Goal: Complete application form

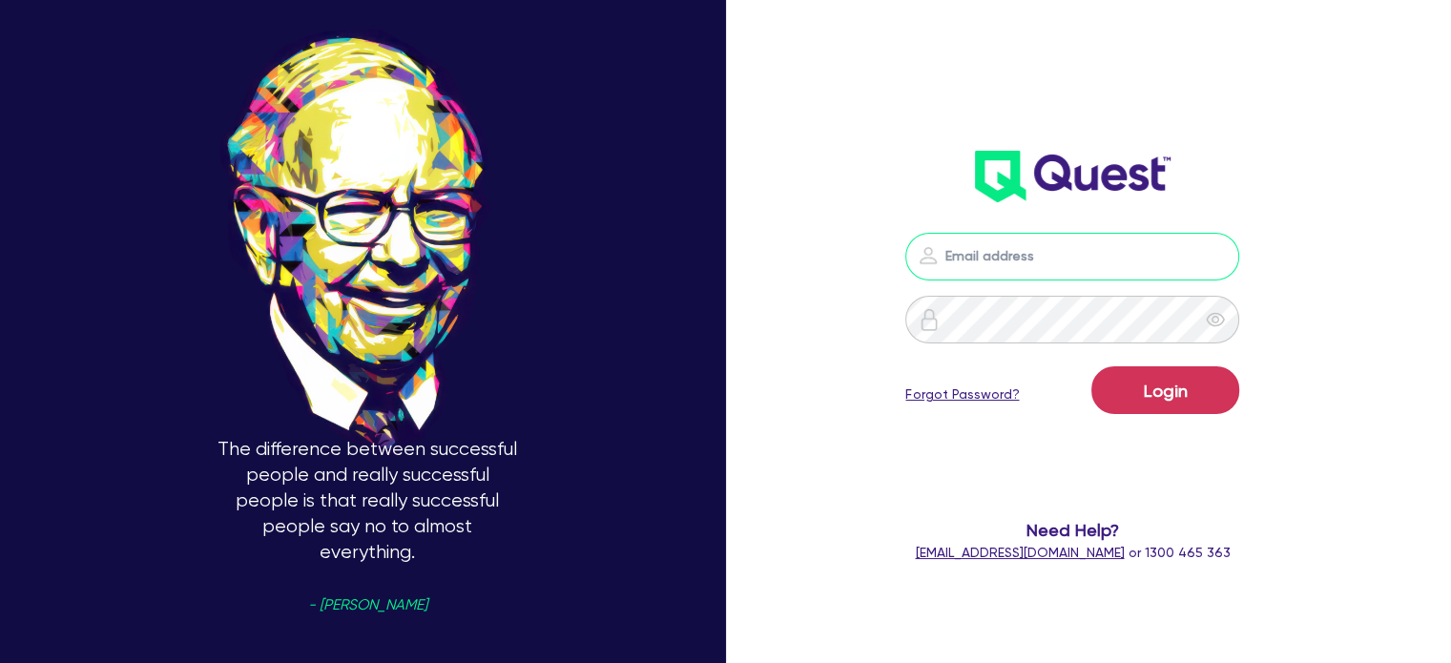
click at [1033, 251] on input "email" at bounding box center [1072, 257] width 334 height 48
type input "[EMAIL_ADDRESS][PERSON_NAME][DOMAIN_NAME]"
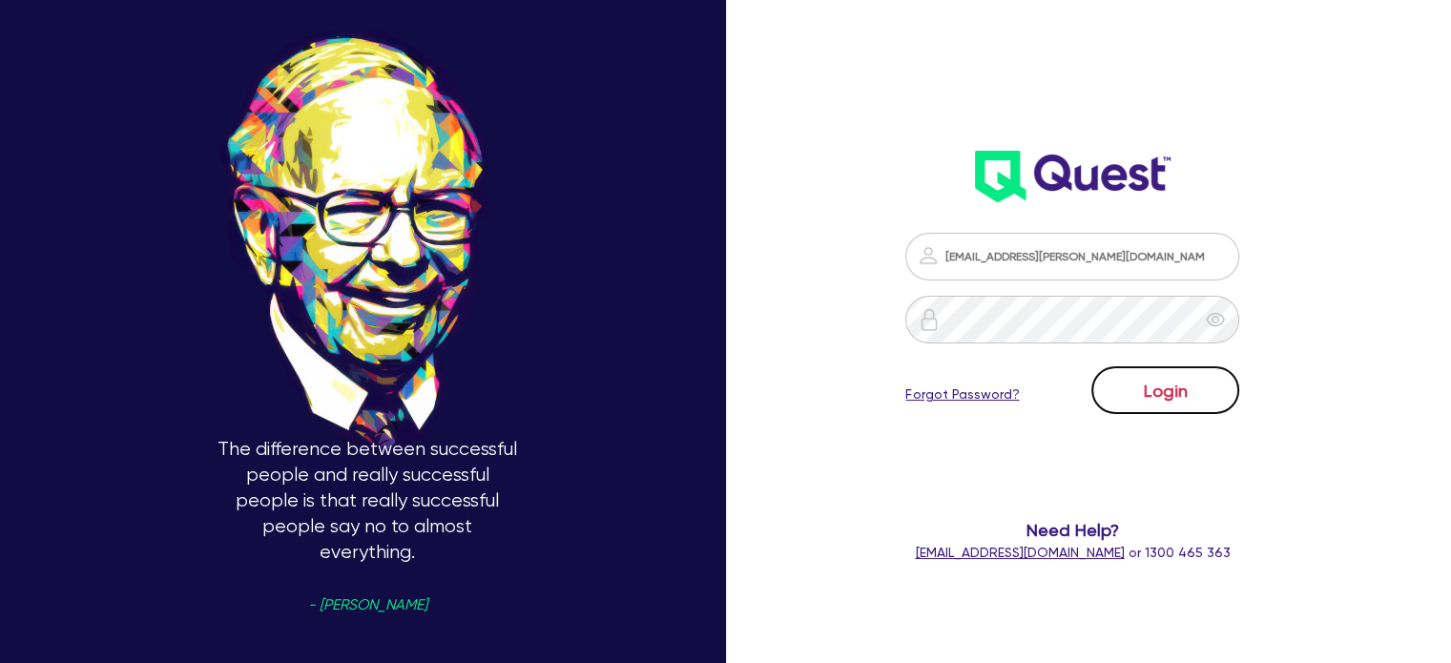
click at [1187, 387] on button "Login" at bounding box center [1165, 390] width 148 height 48
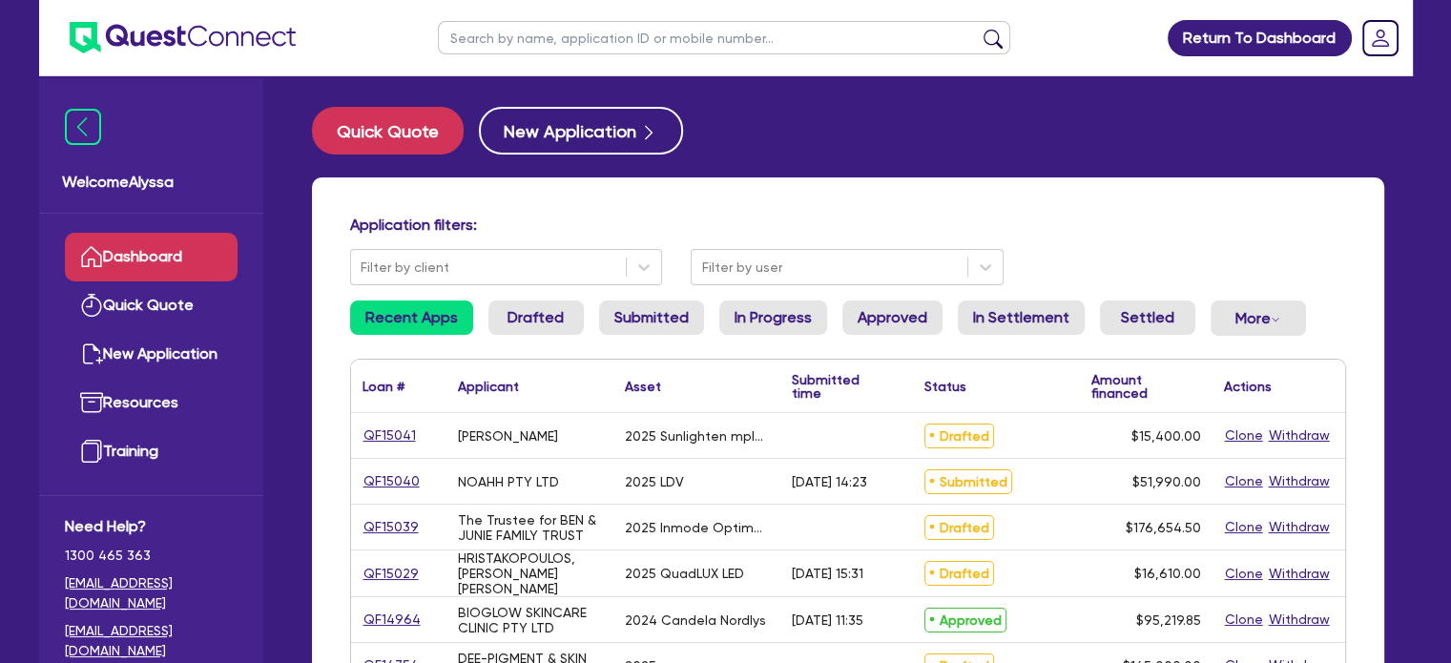
click at [488, 48] on input "text" at bounding box center [724, 37] width 572 height 33
type input "[PERSON_NAME]"
click at [978, 29] on button "submit" at bounding box center [993, 42] width 31 height 27
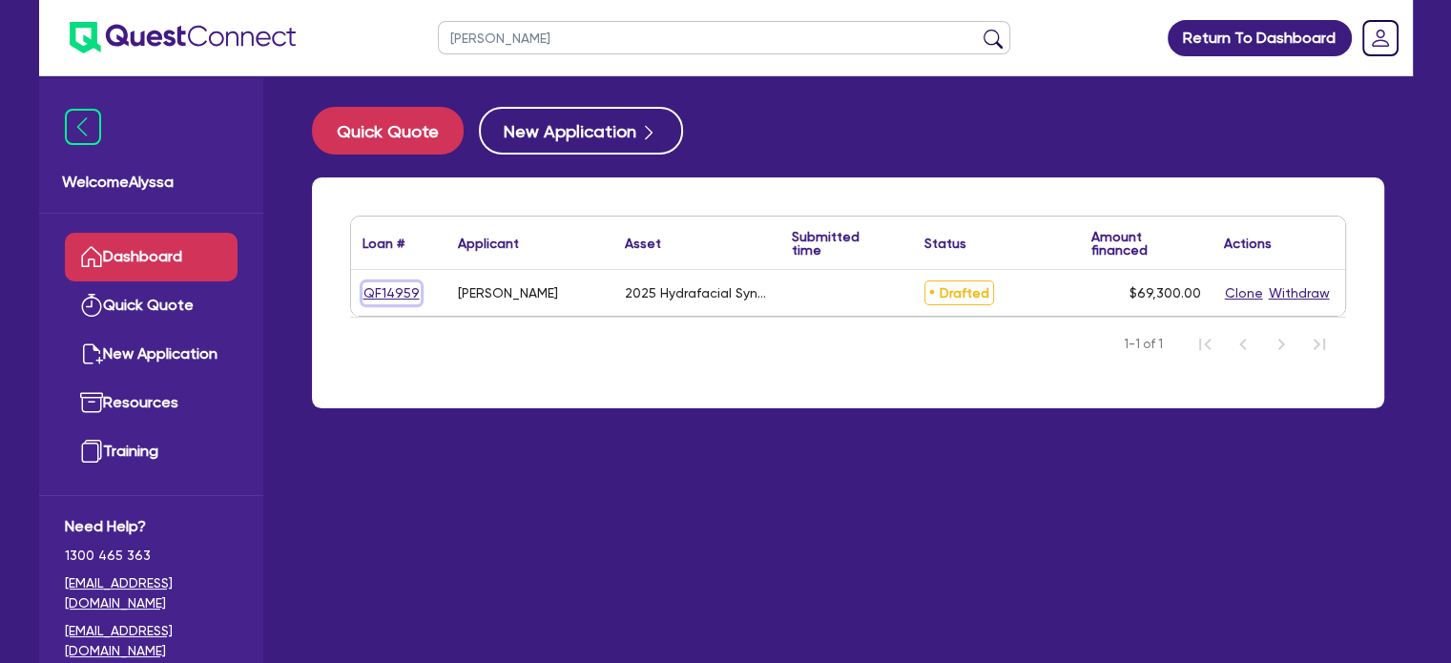
click at [397, 284] on link "QF14959" at bounding box center [392, 293] width 58 height 22
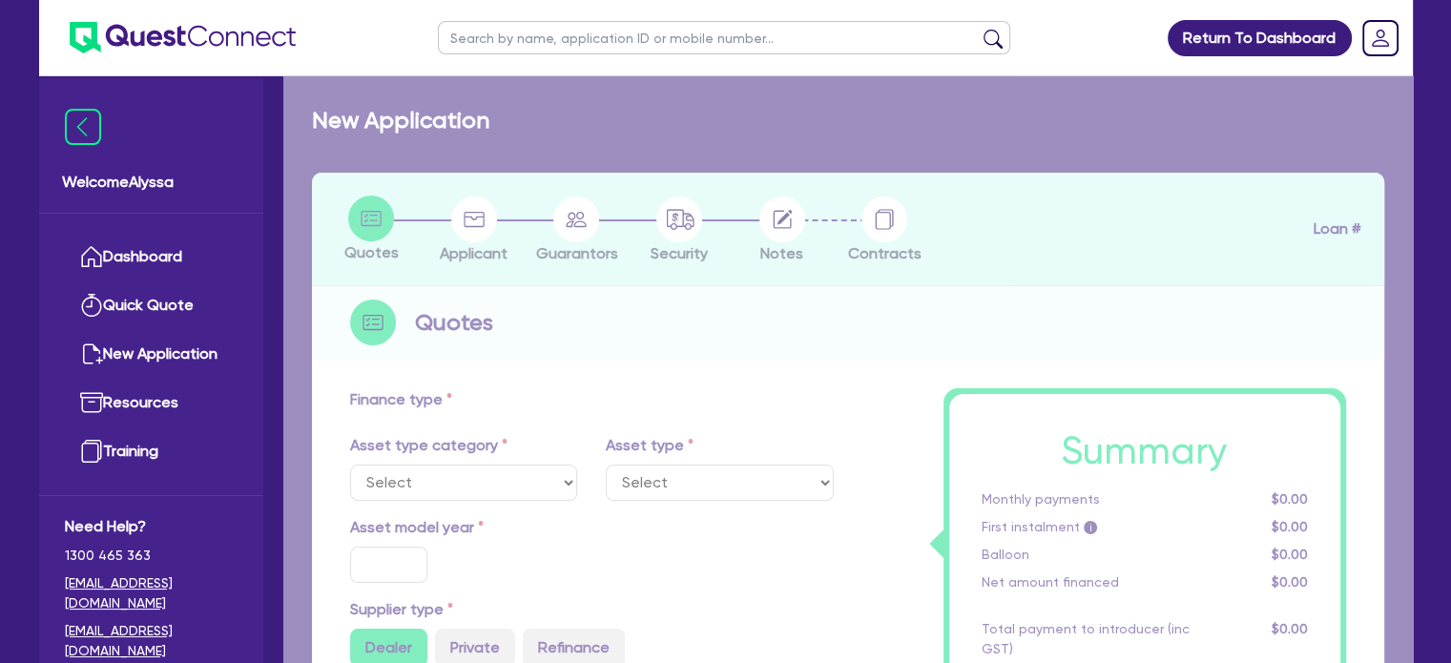
select select "TERTIARY_ASSETS"
type input "2025"
type input "69,300"
type input "4"
type input "2,772"
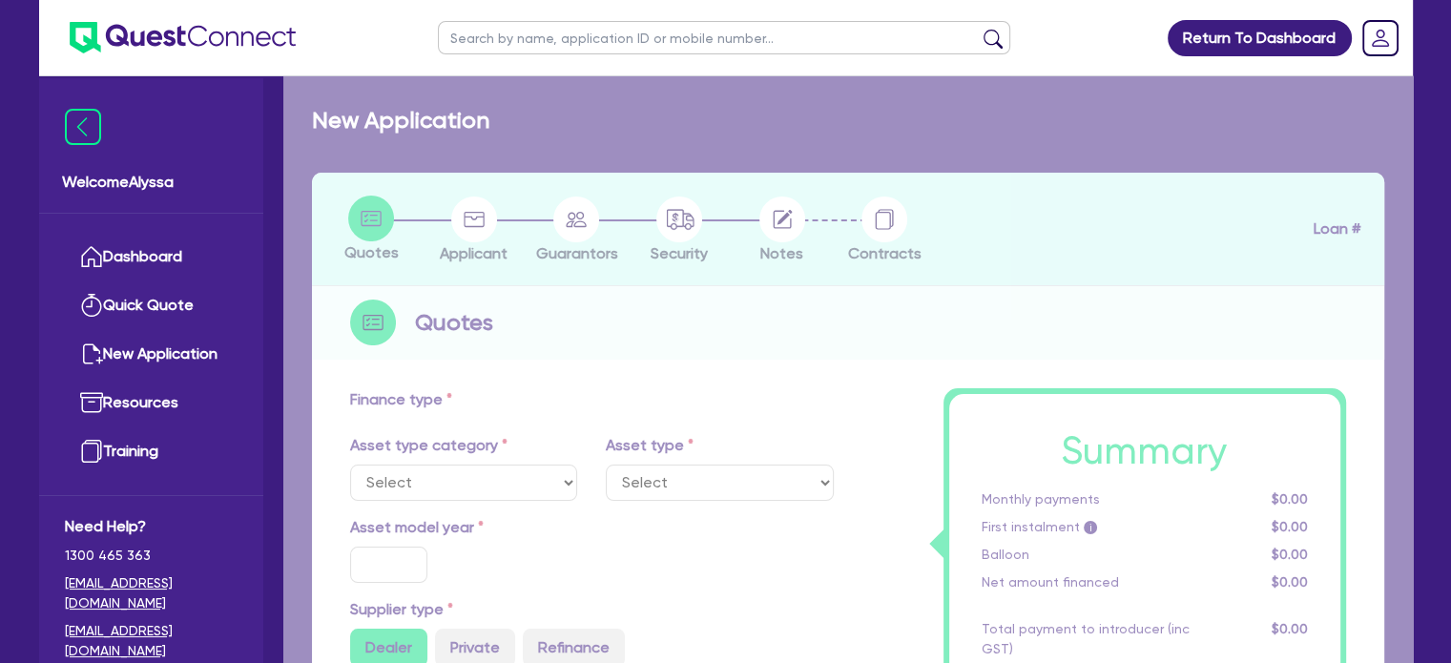
type input "10.5"
select select "BEAUTY_EQUIPMENT"
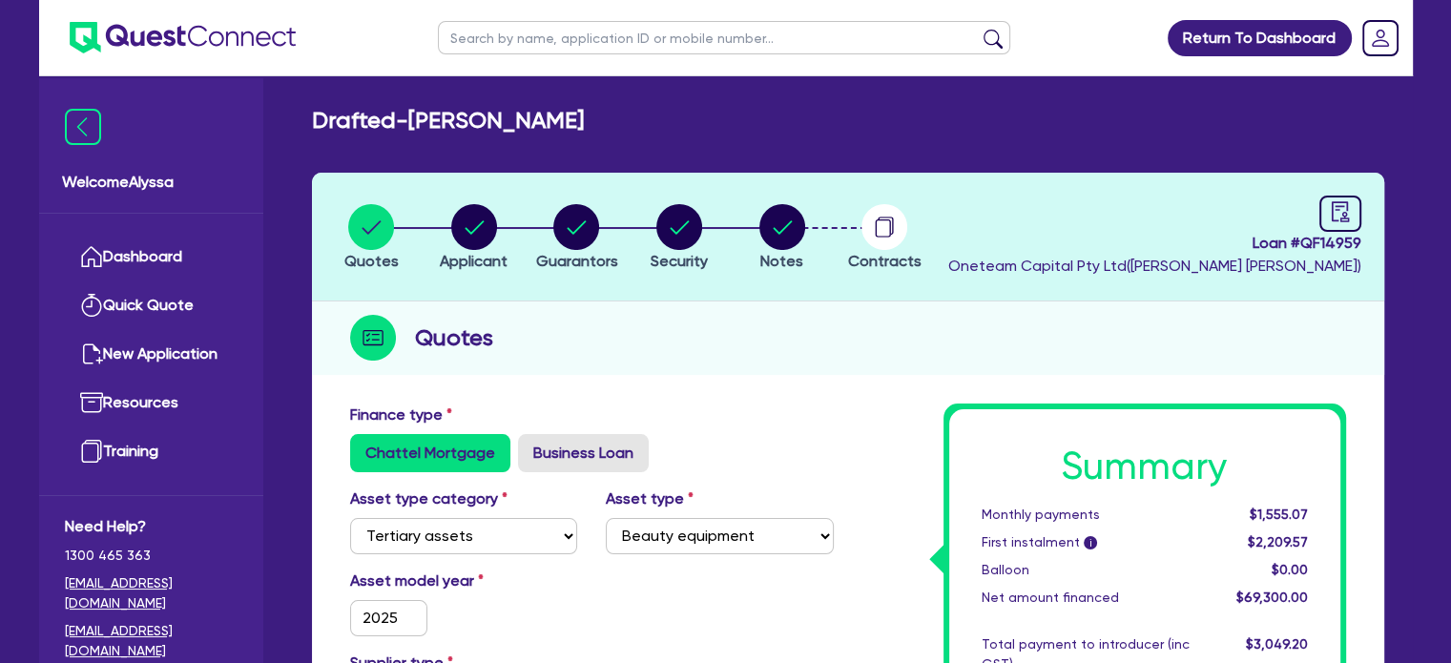
click at [808, 215] on li "Notes" at bounding box center [782, 236] width 103 height 67
click at [778, 237] on circle "button" at bounding box center [782, 227] width 46 height 46
select select "Other"
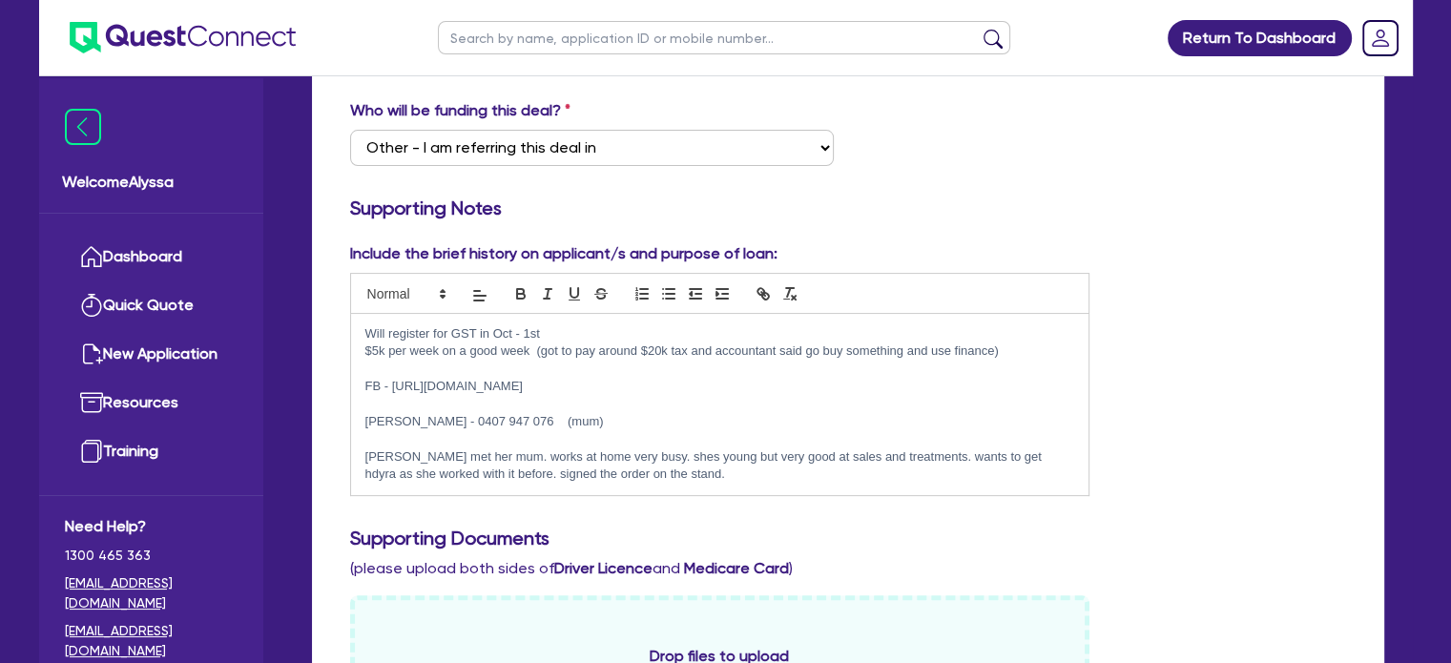
scroll to position [352, 0]
click at [541, 428] on p at bounding box center [720, 436] width 710 height 17
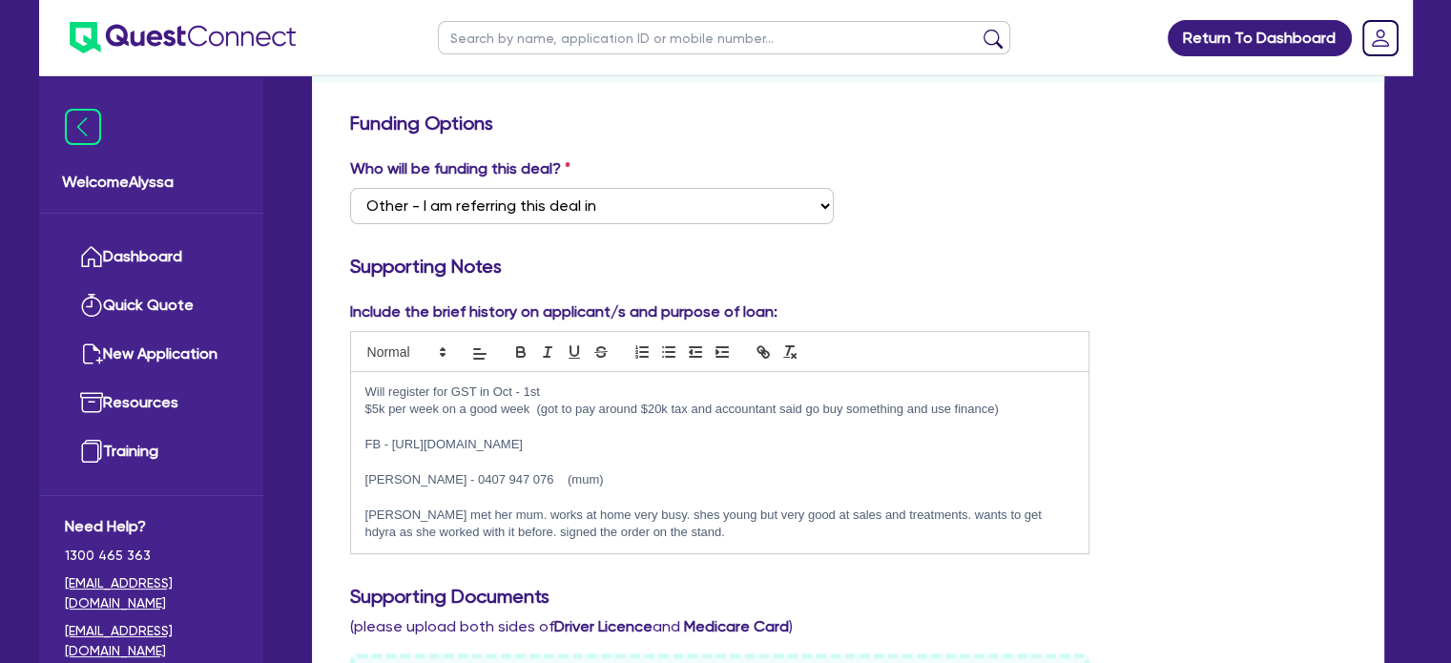
scroll to position [0, 0]
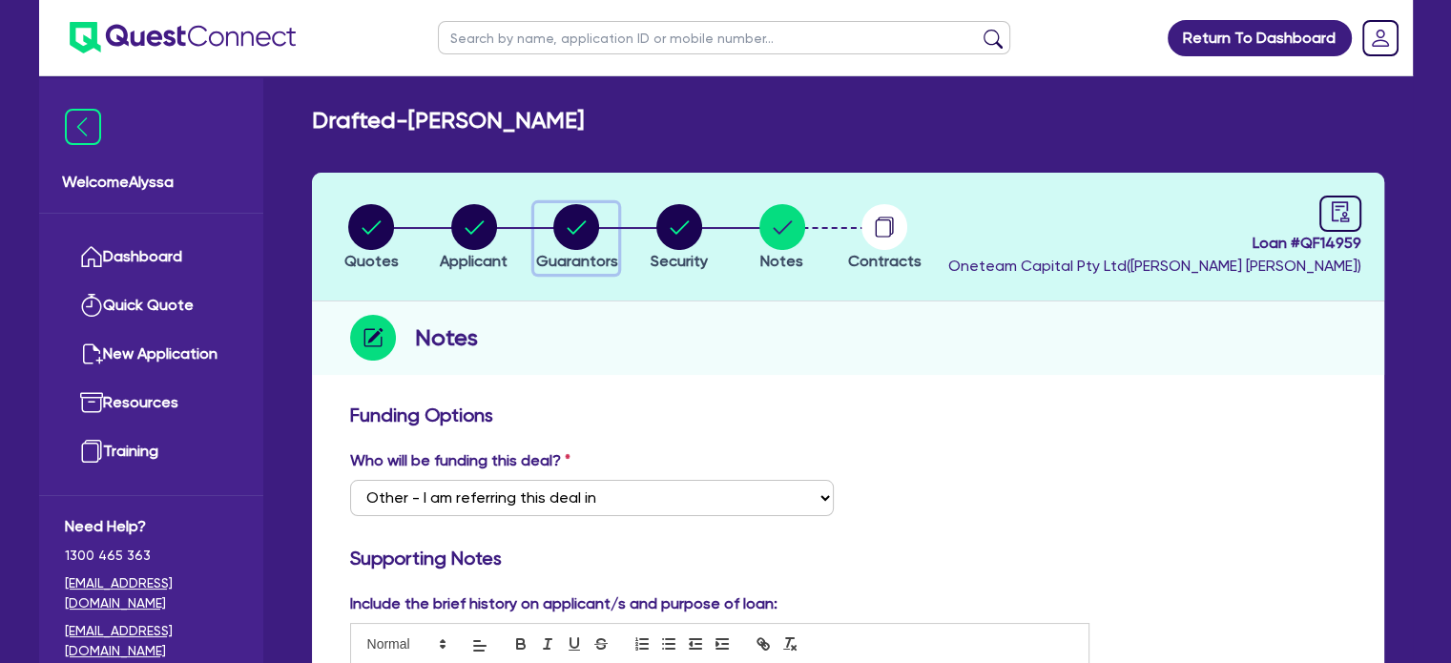
click at [571, 230] on icon "button" at bounding box center [577, 226] width 19 height 13
select select "MRS"
select select "[GEOGRAPHIC_DATA]"
select select "DE_FACTO"
select select "CASH"
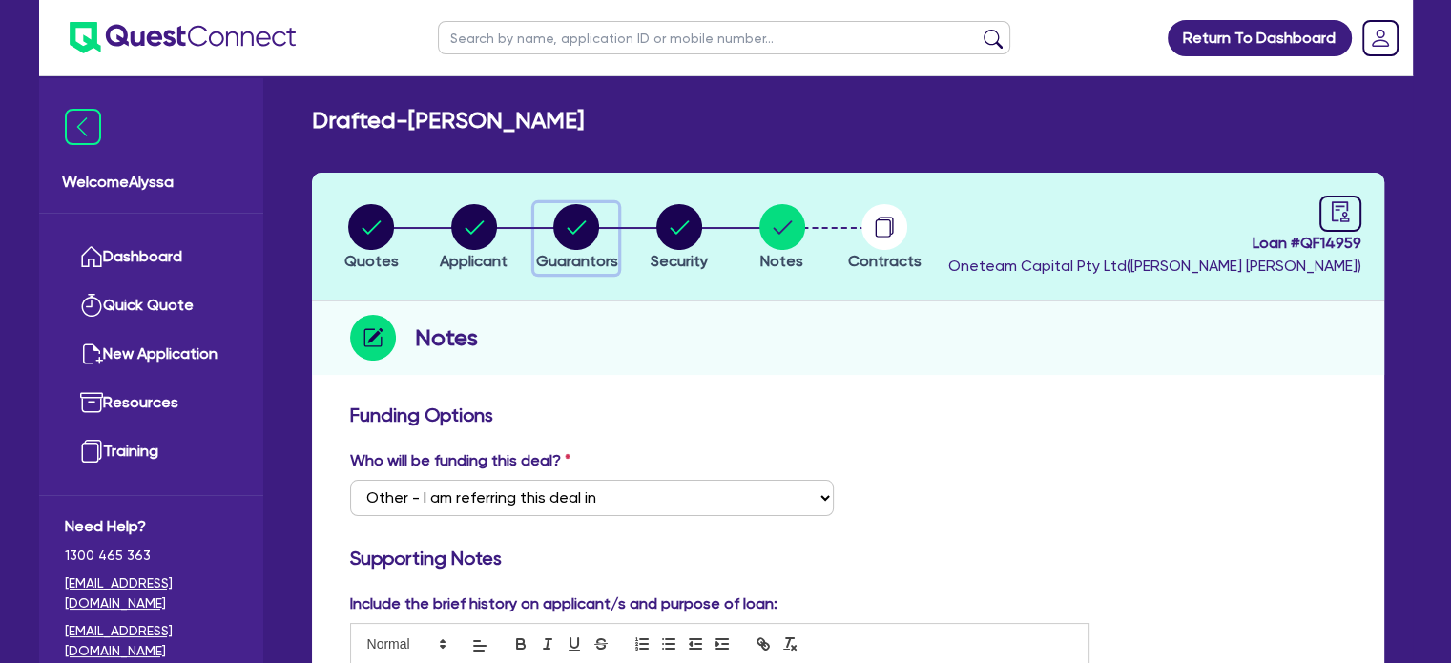
select select "VEHICLE"
select select "OTHER"
select select "VEHICLE_LOAN"
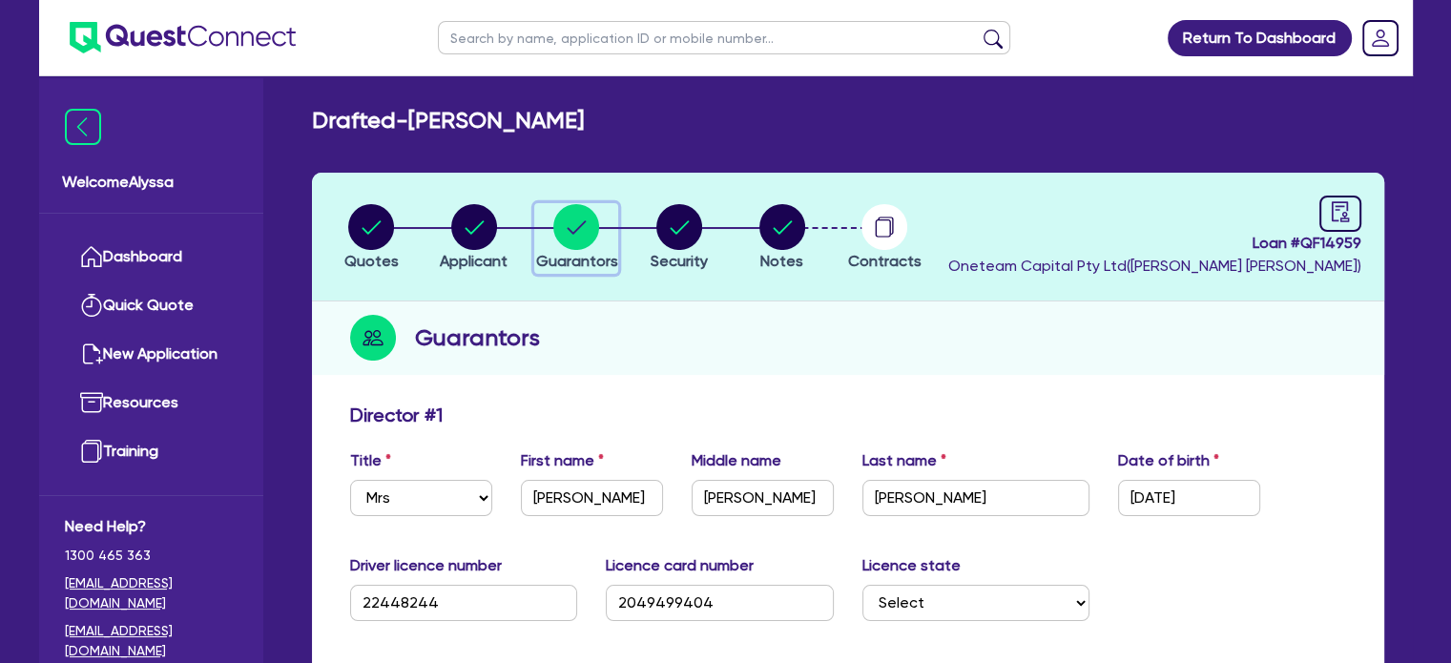
scroll to position [221, 0]
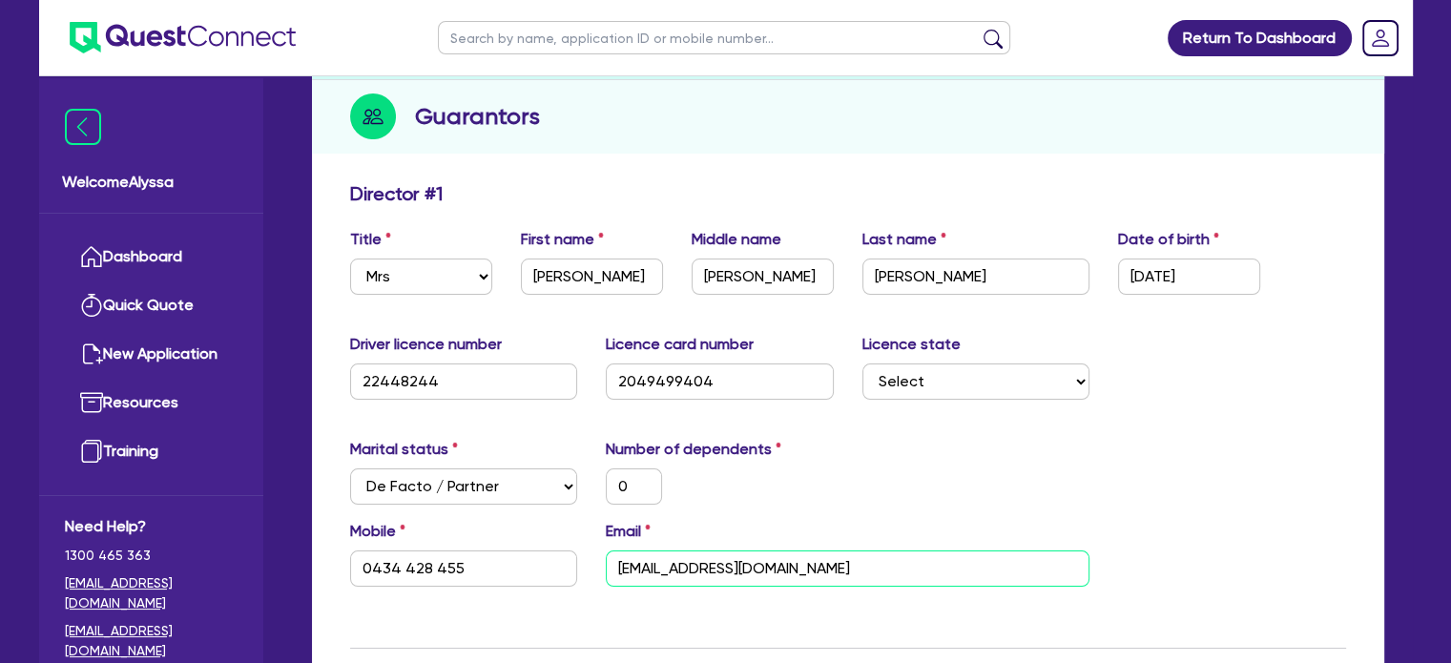
drag, startPoint x: 854, startPoint y: 570, endPoint x: 547, endPoint y: 532, distance: 309.5
click at [547, 532] on div "Mobile [PHONE_NUMBER] Email [EMAIL_ADDRESS][DOMAIN_NAME]" at bounding box center [848, 561] width 1025 height 82
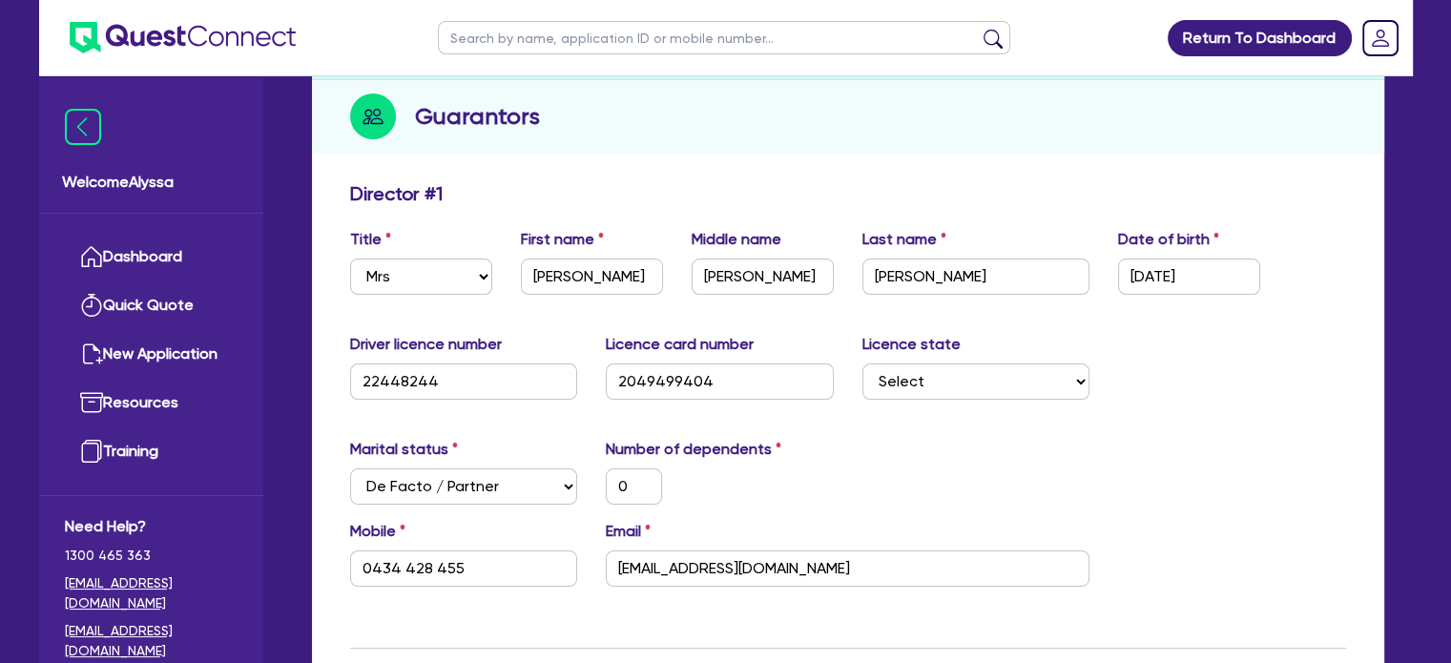
click at [539, 37] on input "text" at bounding box center [724, 37] width 572 height 33
type input "diala"
click button "submit" at bounding box center [993, 42] width 31 height 27
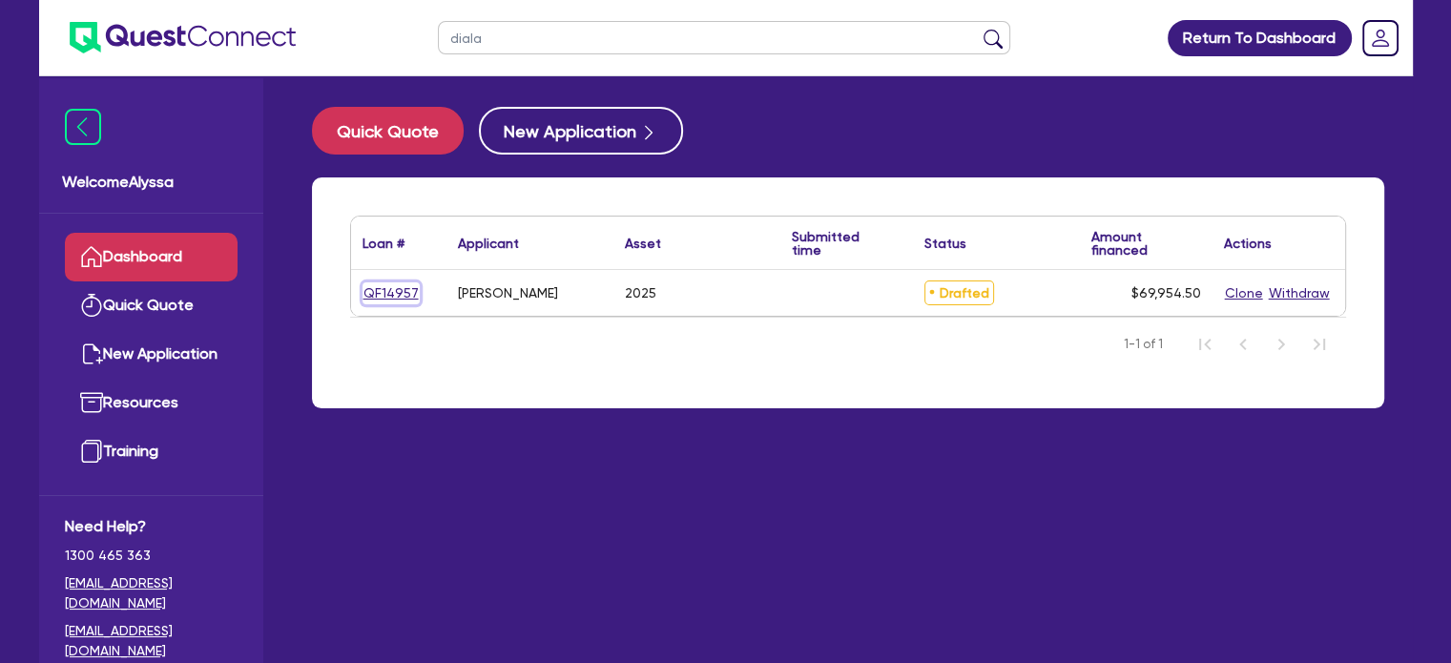
click at [389, 288] on link "QF14957" at bounding box center [391, 293] width 57 height 22
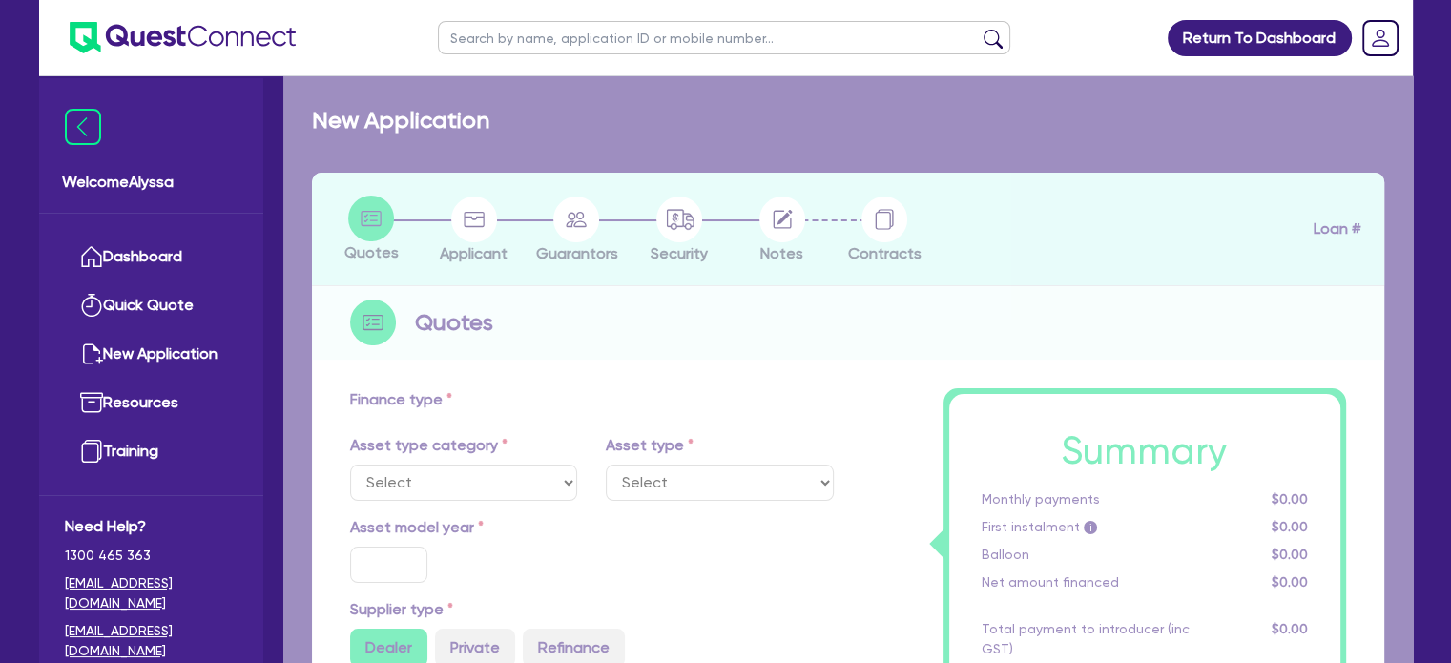
select select "TERTIARY_ASSETS"
type input "2025"
radio input "true"
type input "69,300"
type input "4"
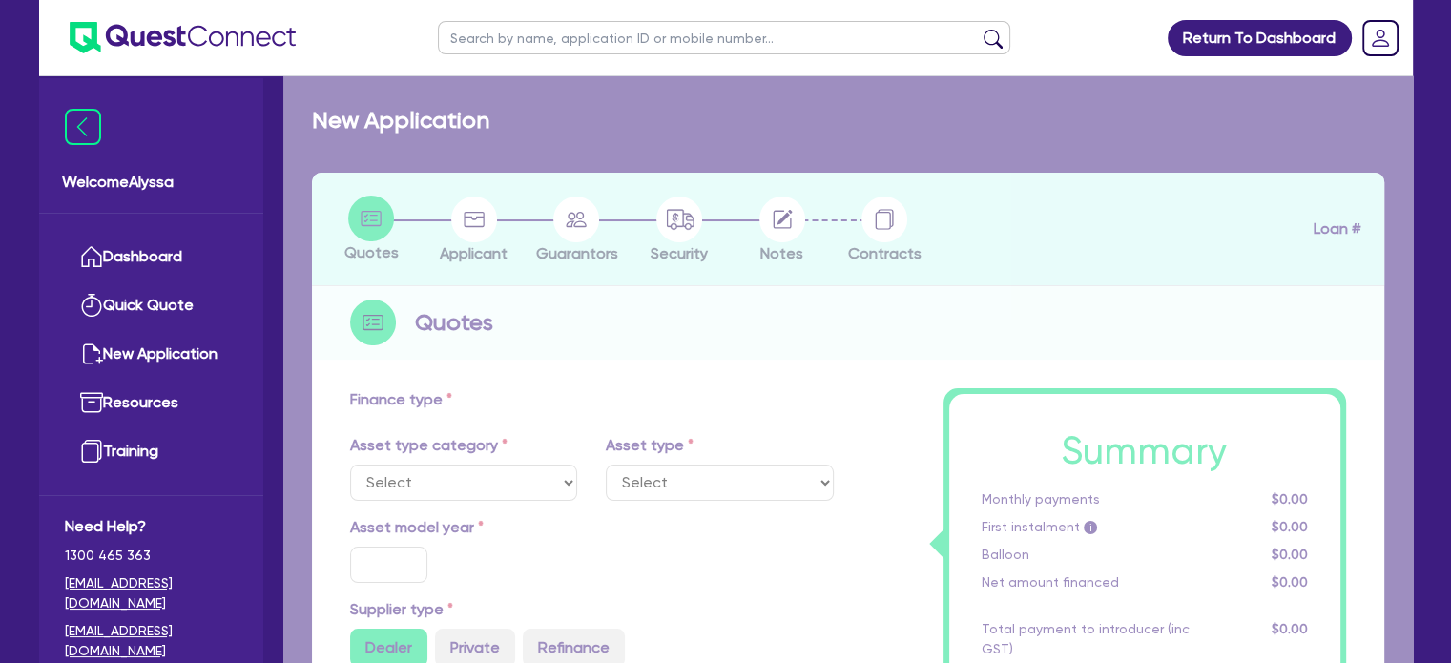
type input "2,798.18"
type input "10.5"
select select "BEAUTY_EQUIPMENT"
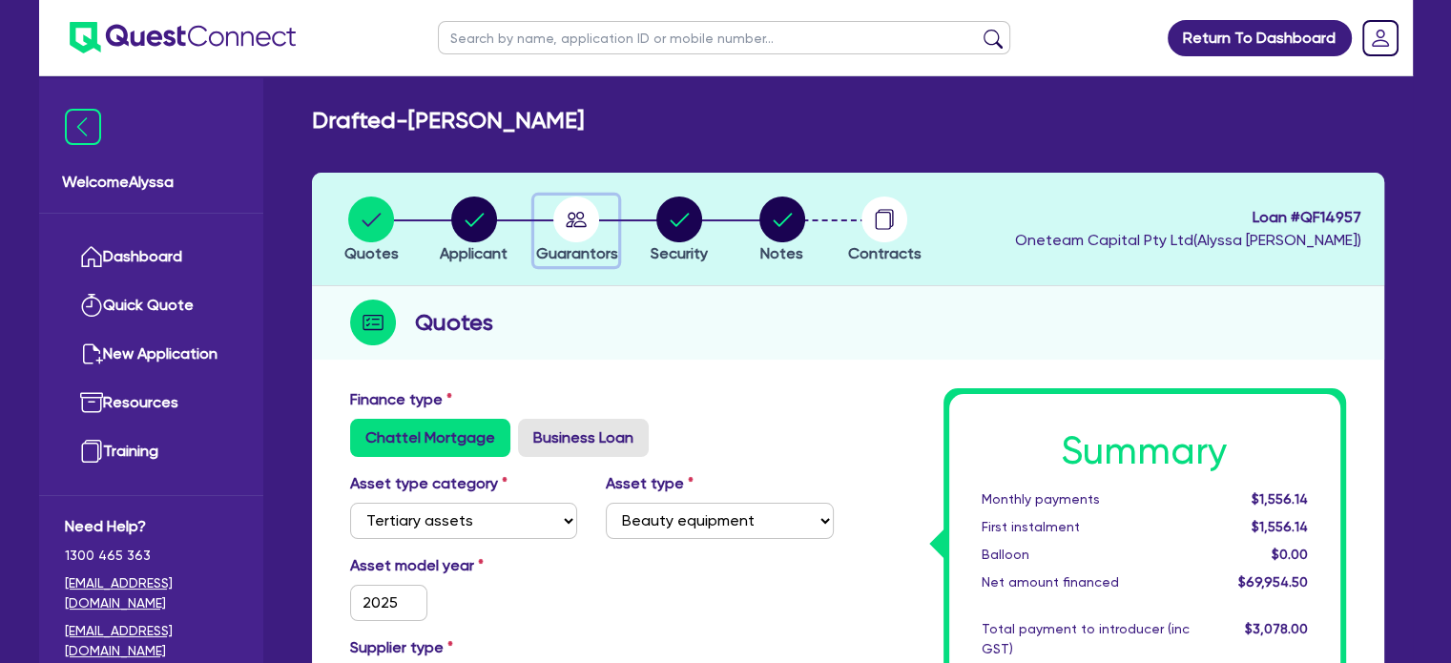
click at [569, 237] on circle "button" at bounding box center [576, 220] width 46 height 46
select select "MRS"
select select "[GEOGRAPHIC_DATA]"
select select "MARRIED"
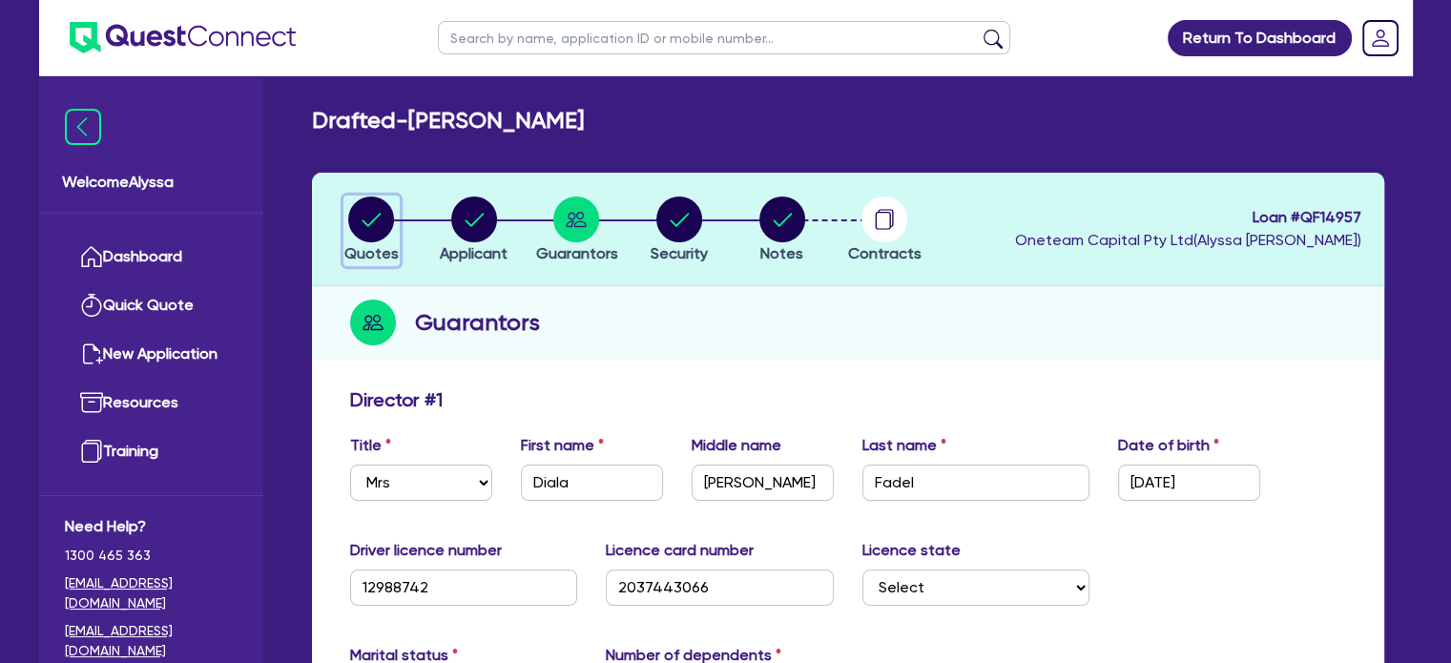
click at [369, 228] on circle "button" at bounding box center [371, 220] width 46 height 46
select select "TERTIARY_ASSETS"
select select "BEAUTY_EQUIPMENT"
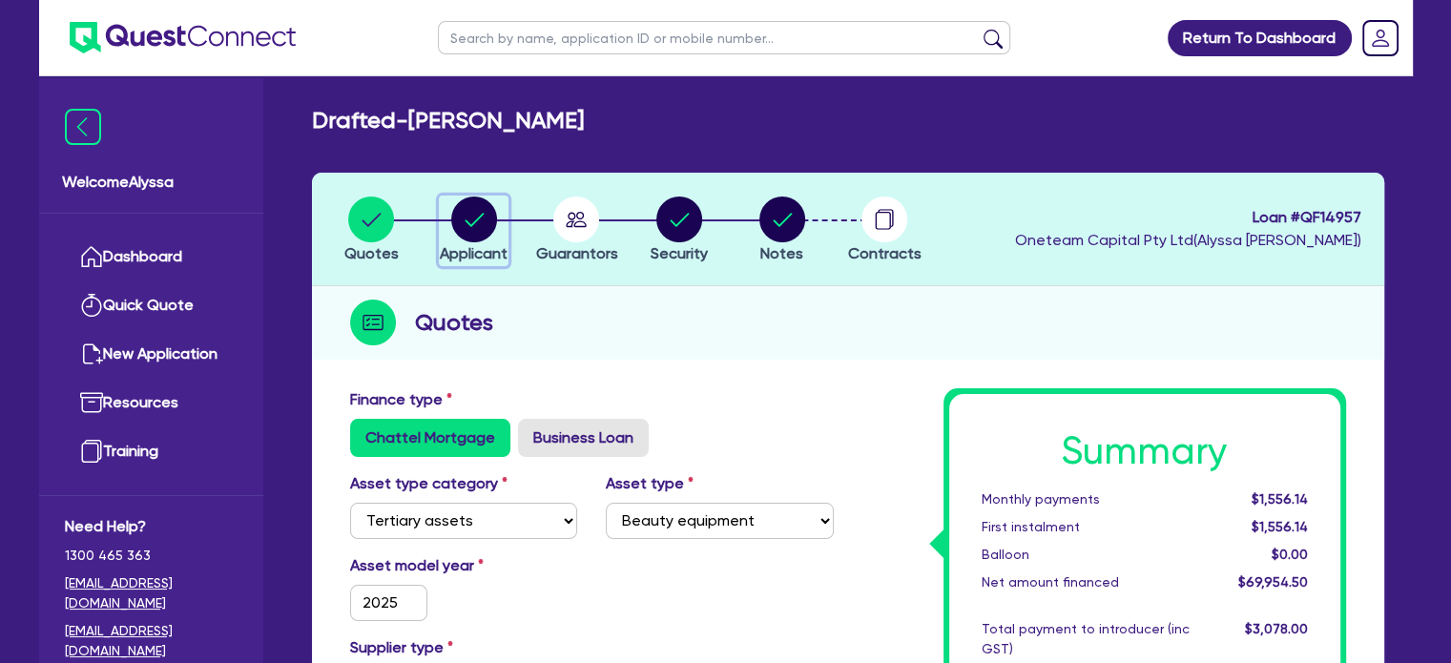
click at [480, 223] on circle "button" at bounding box center [474, 220] width 46 height 46
select select "SOLE_TRADER"
select select "HEALTH_BEAUTY"
select select "HAIR_BEAUTY_SALONS"
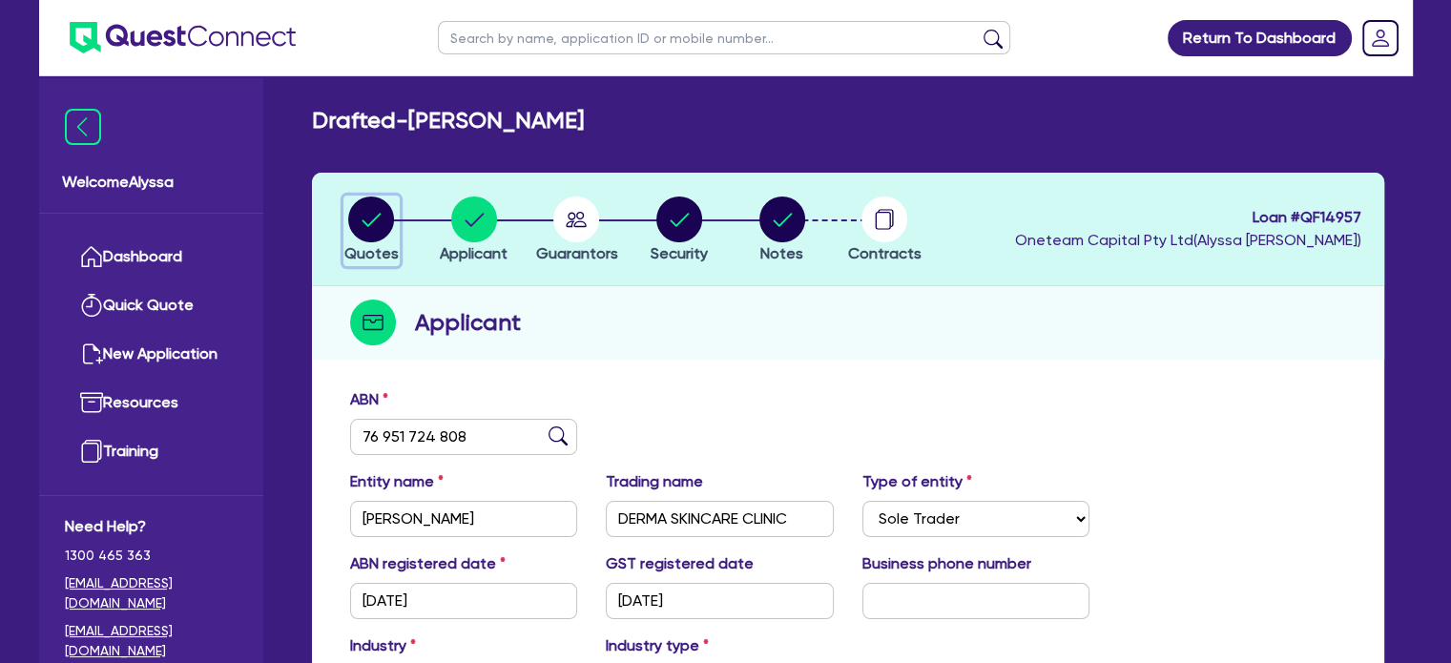
click at [365, 223] on icon "button" at bounding box center [372, 219] width 19 height 13
select select "TERTIARY_ASSETS"
select select "BEAUTY_EQUIPMENT"
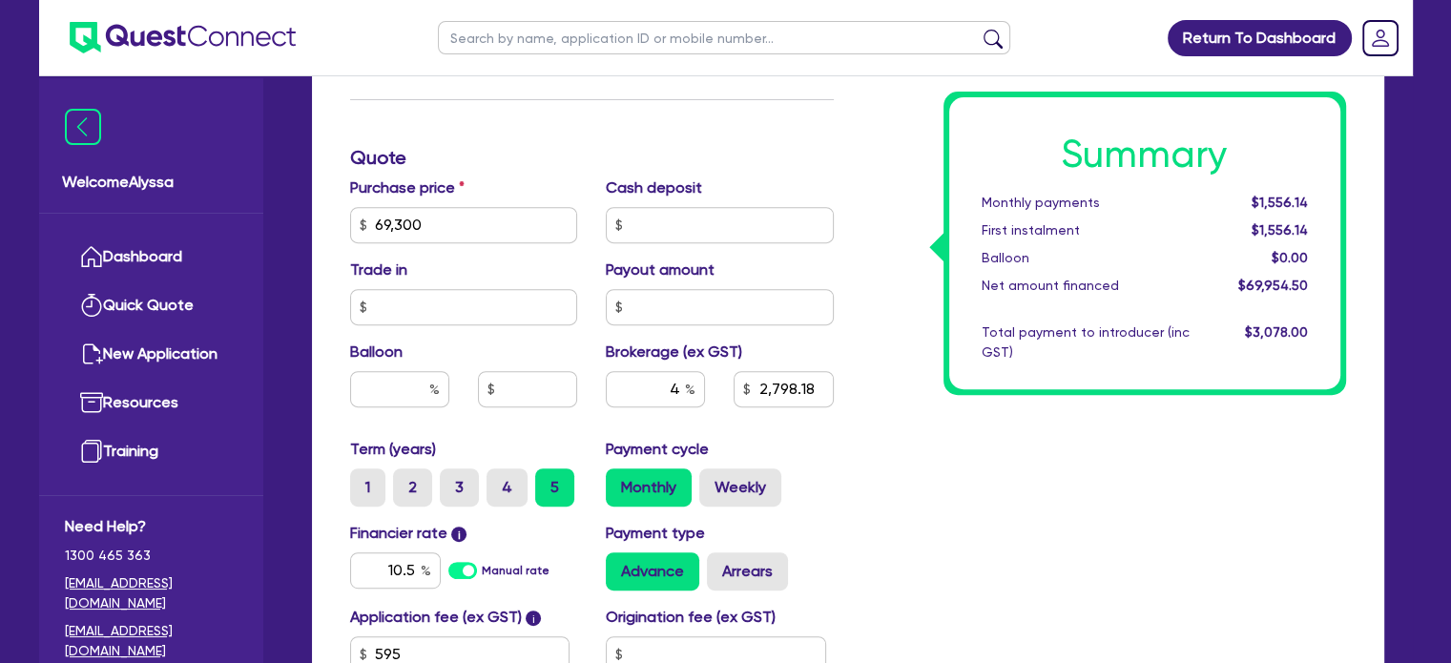
scroll to position [876, 0]
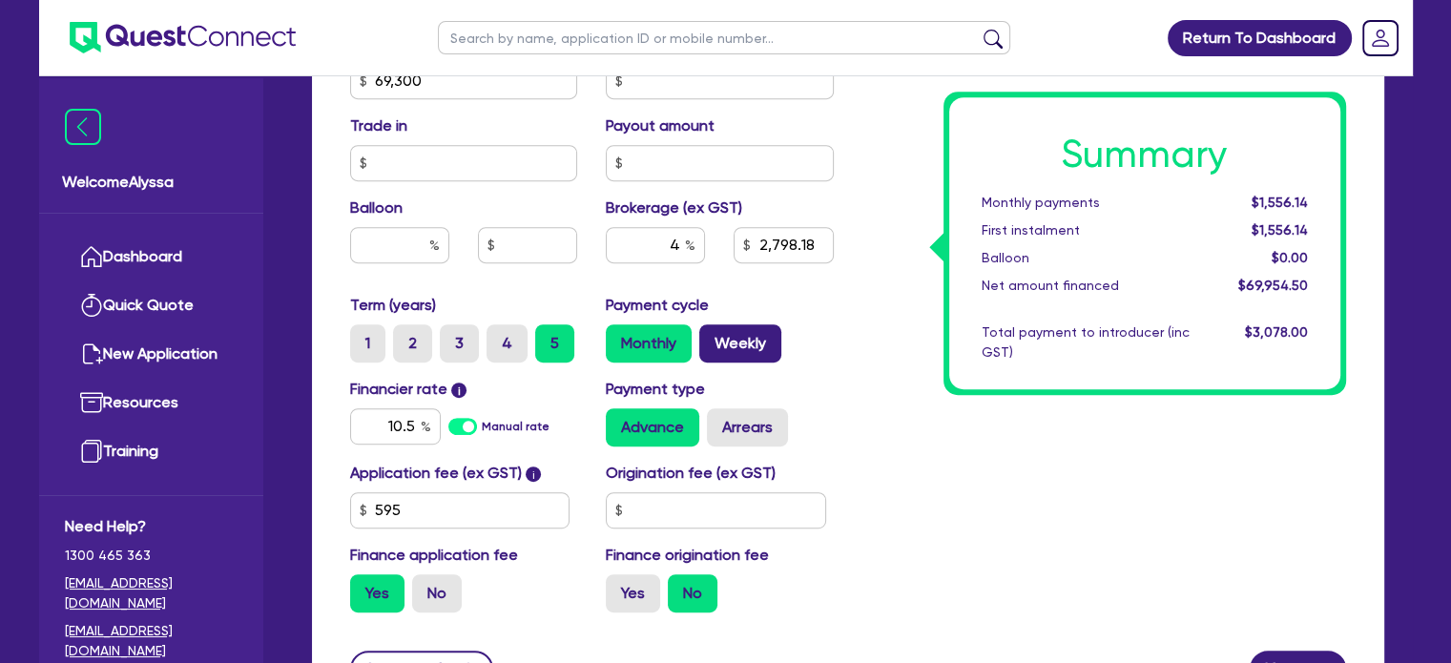
click at [756, 344] on label "Weekly" at bounding box center [740, 343] width 82 height 38
click at [712, 337] on input "Weekly" at bounding box center [705, 330] width 12 height 12
radio input "true"
type input "69,300"
type input "2,798.18"
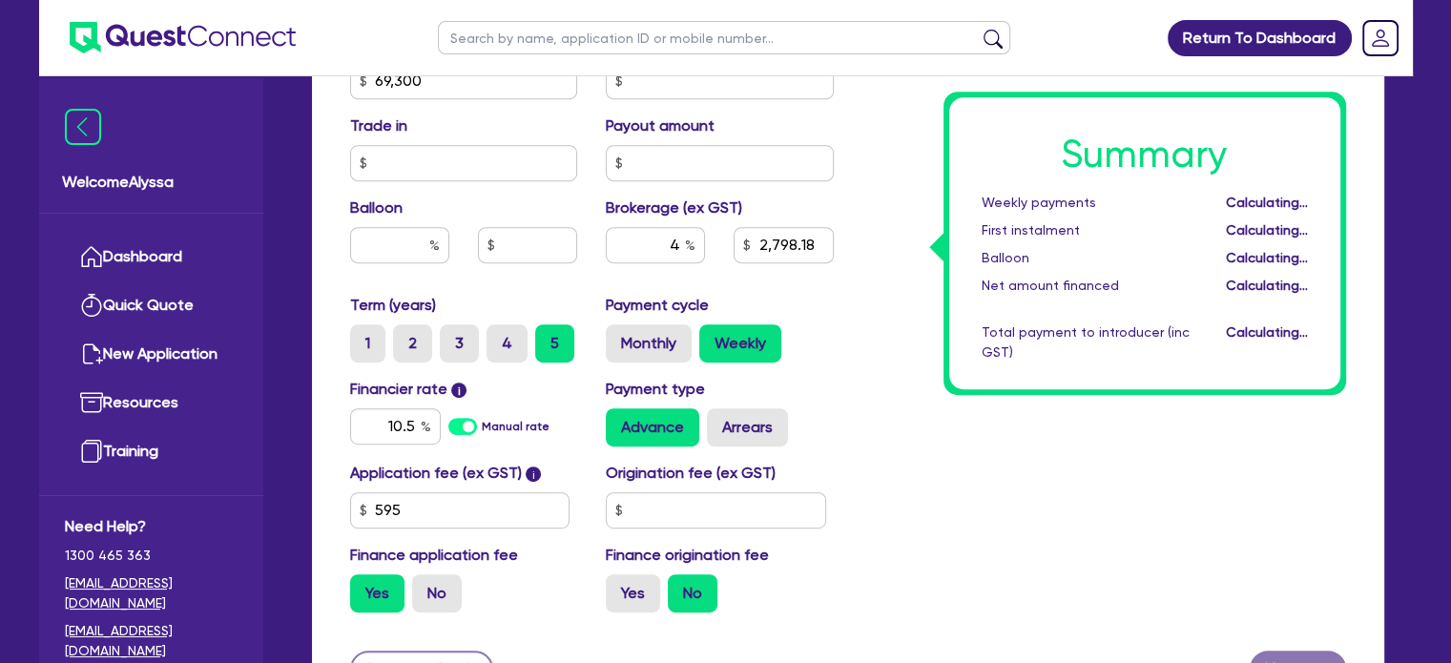
type input "69,300"
type input "2,798.18"
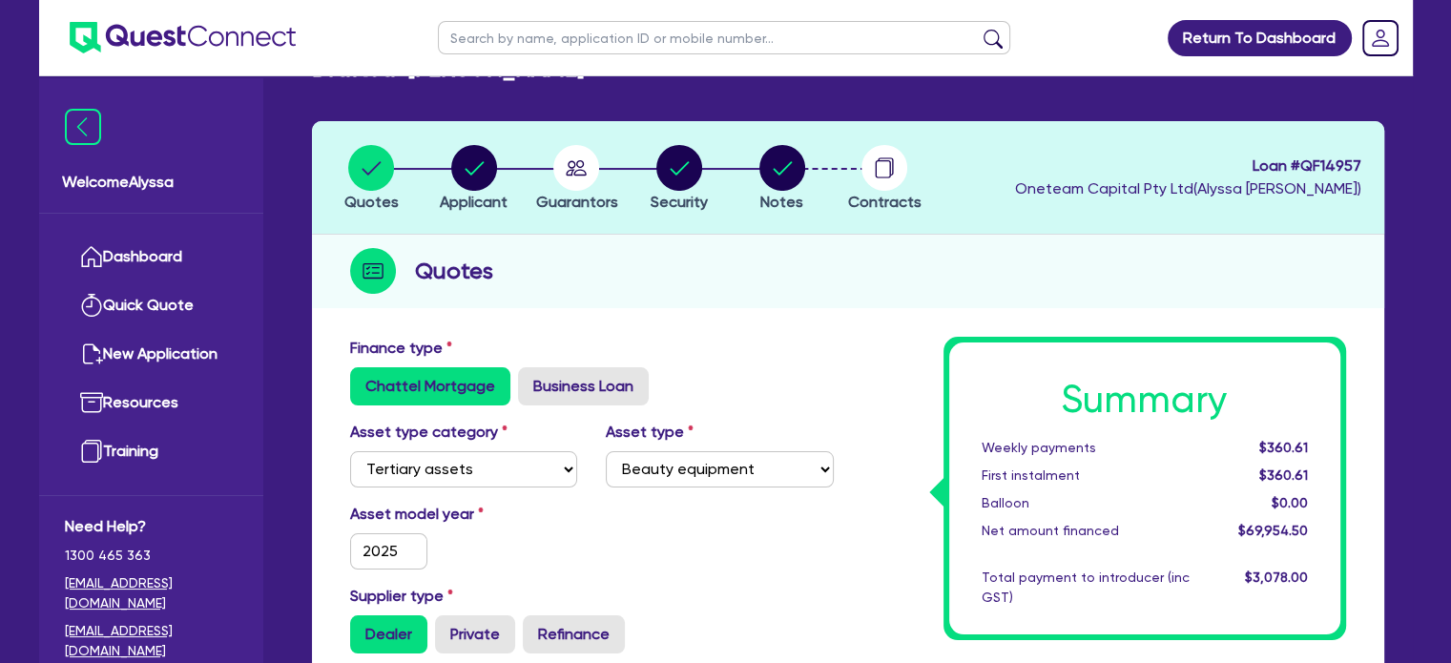
scroll to position [0, 0]
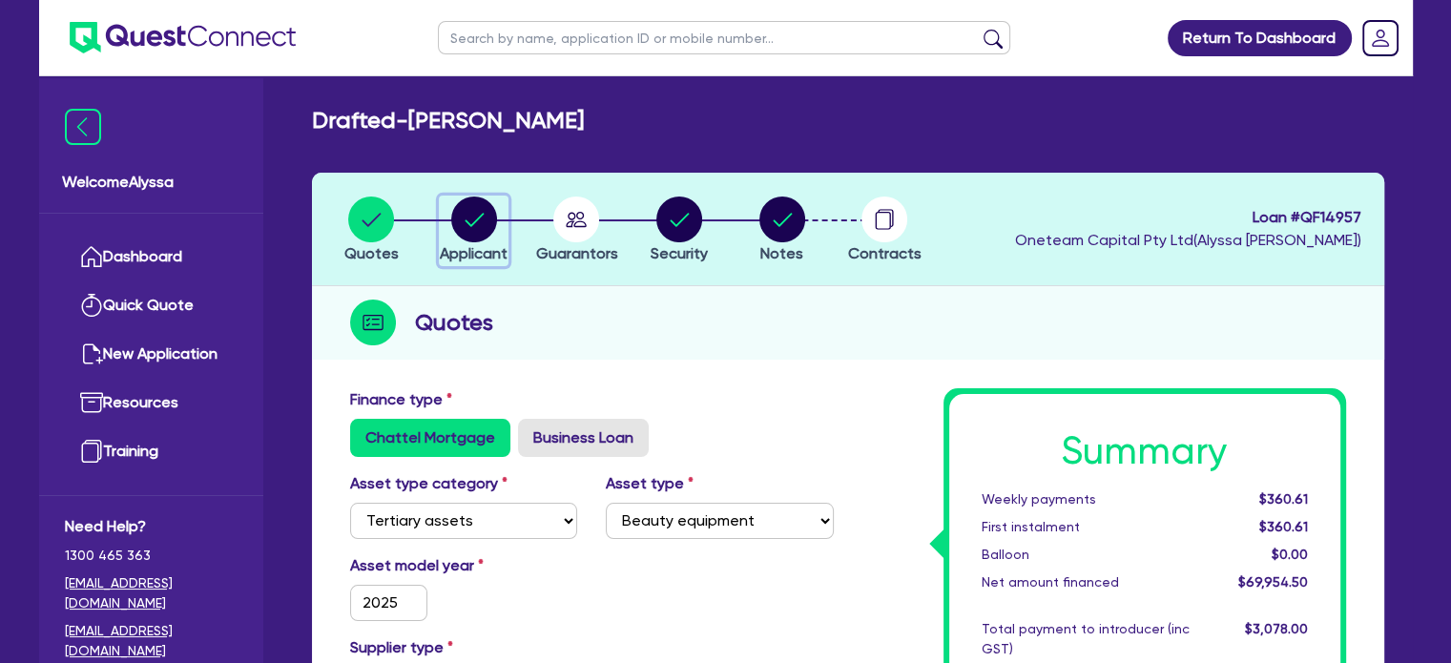
click at [453, 217] on circle "button" at bounding box center [474, 220] width 46 height 46
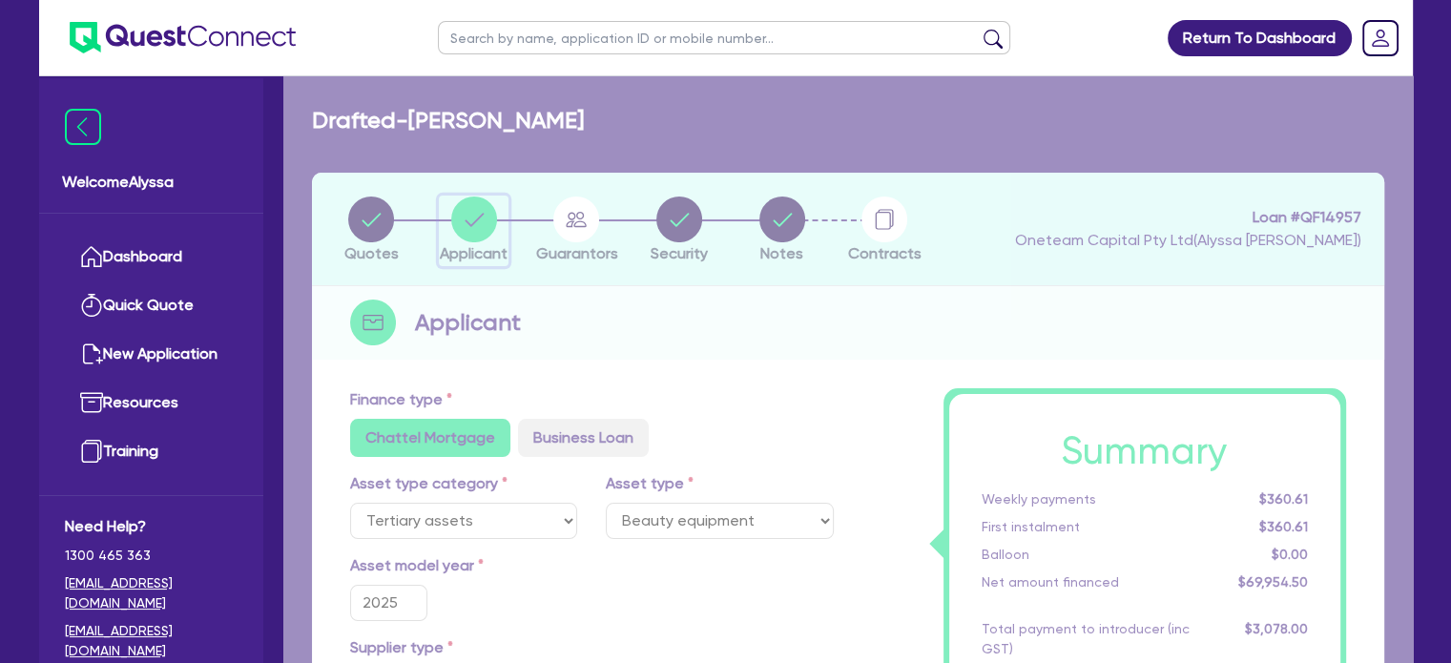
select select "SOLE_TRADER"
select select "HEALTH_BEAUTY"
select select "HAIR_BEAUTY_SALONS"
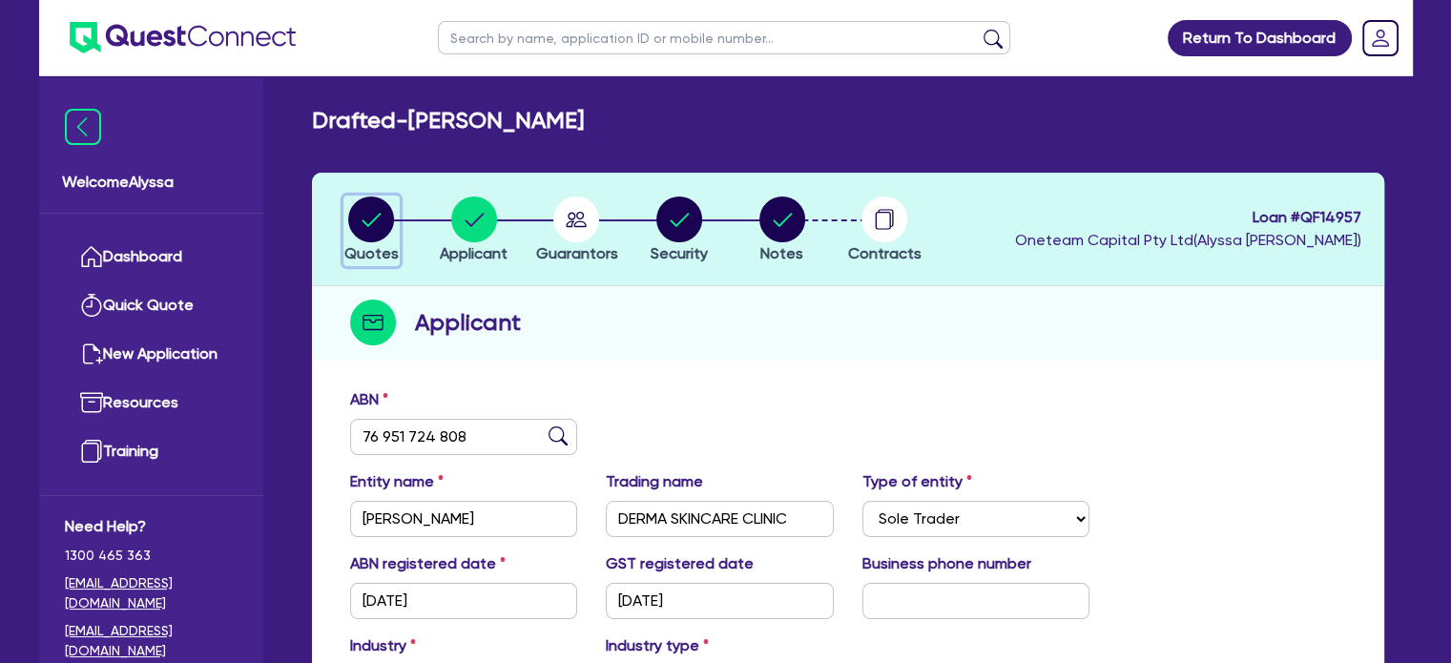
click at [374, 244] on span "Quotes" at bounding box center [371, 253] width 54 height 18
select select "TERTIARY_ASSETS"
select select "BEAUTY_EQUIPMENT"
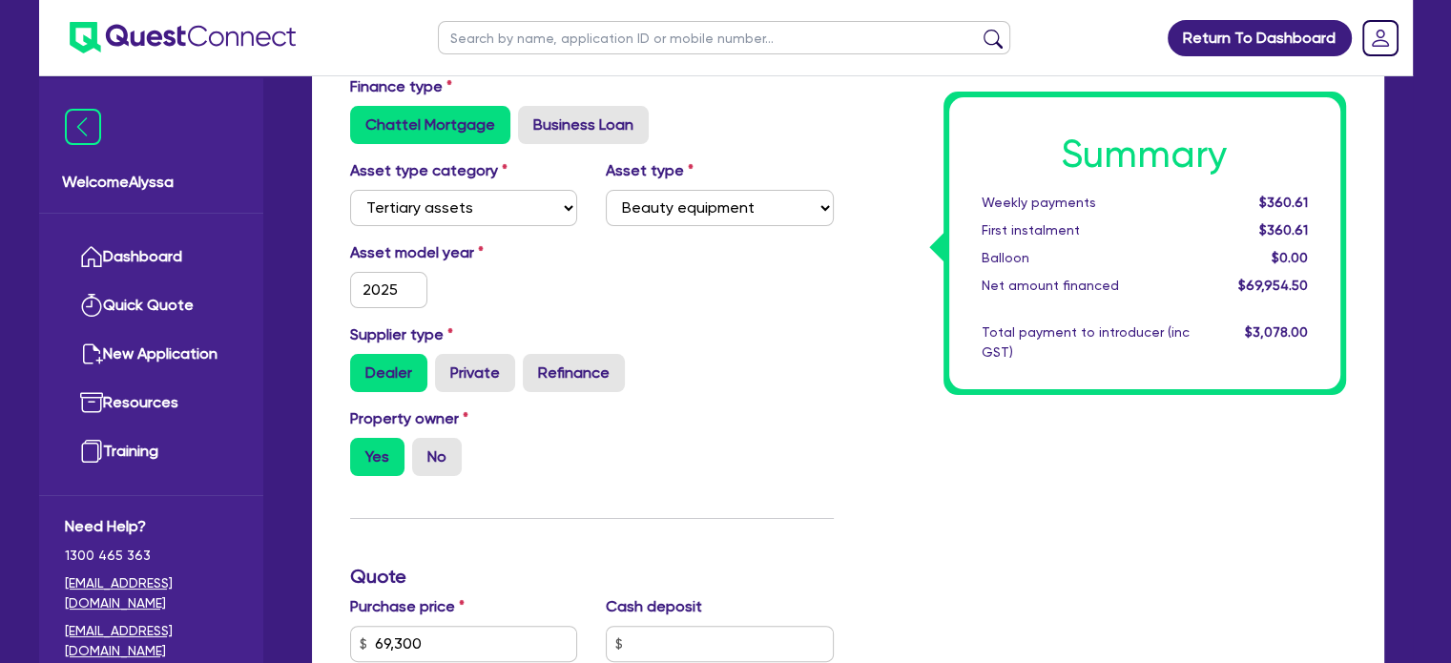
scroll to position [668, 0]
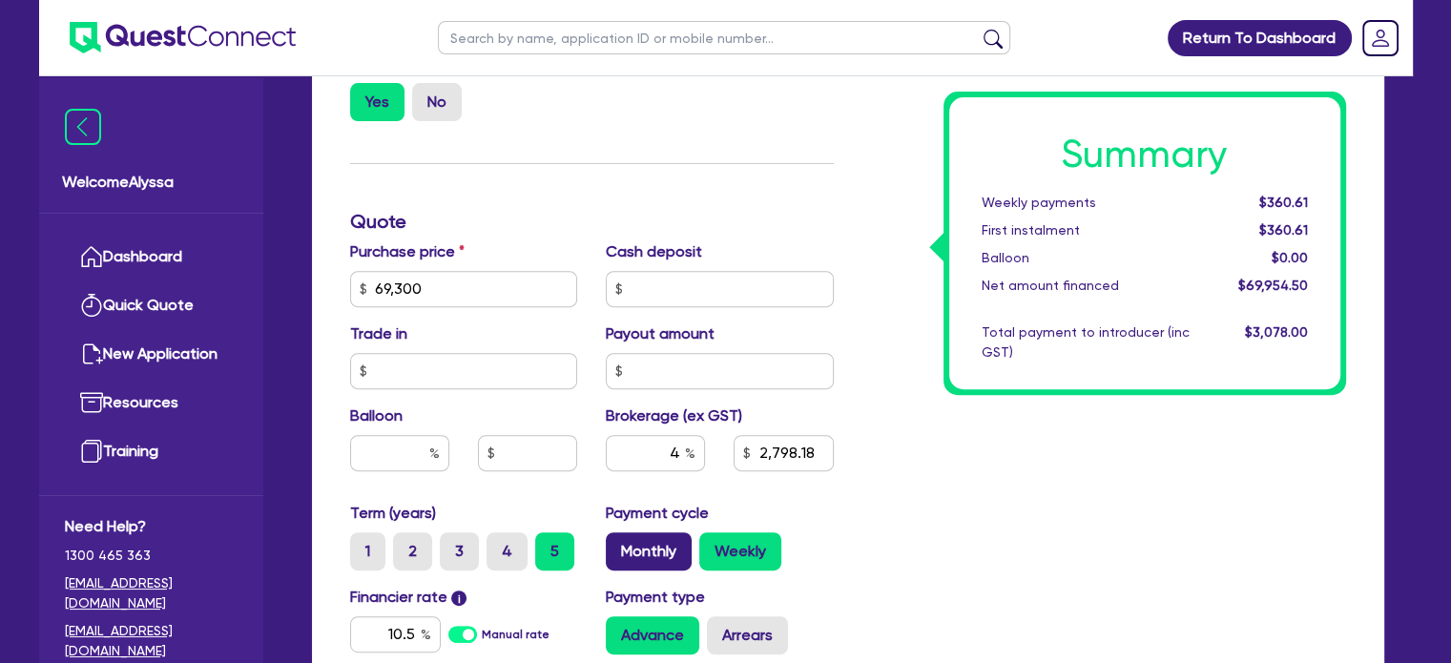
click at [644, 557] on label "Monthly" at bounding box center [649, 551] width 86 height 38
click at [618, 545] on input "Monthly" at bounding box center [612, 538] width 12 height 12
radio input "true"
type input "69,300"
type input "2,798.18"
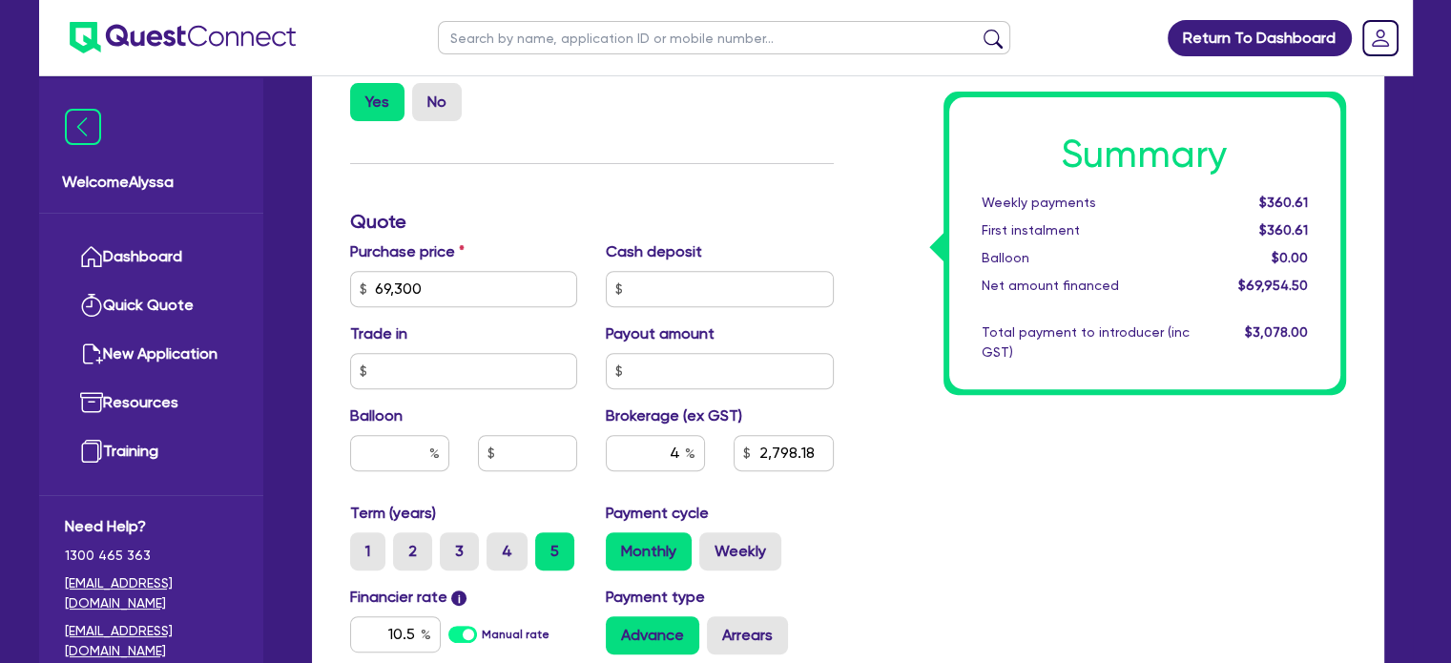
type input "69,300"
type input "2,798.18"
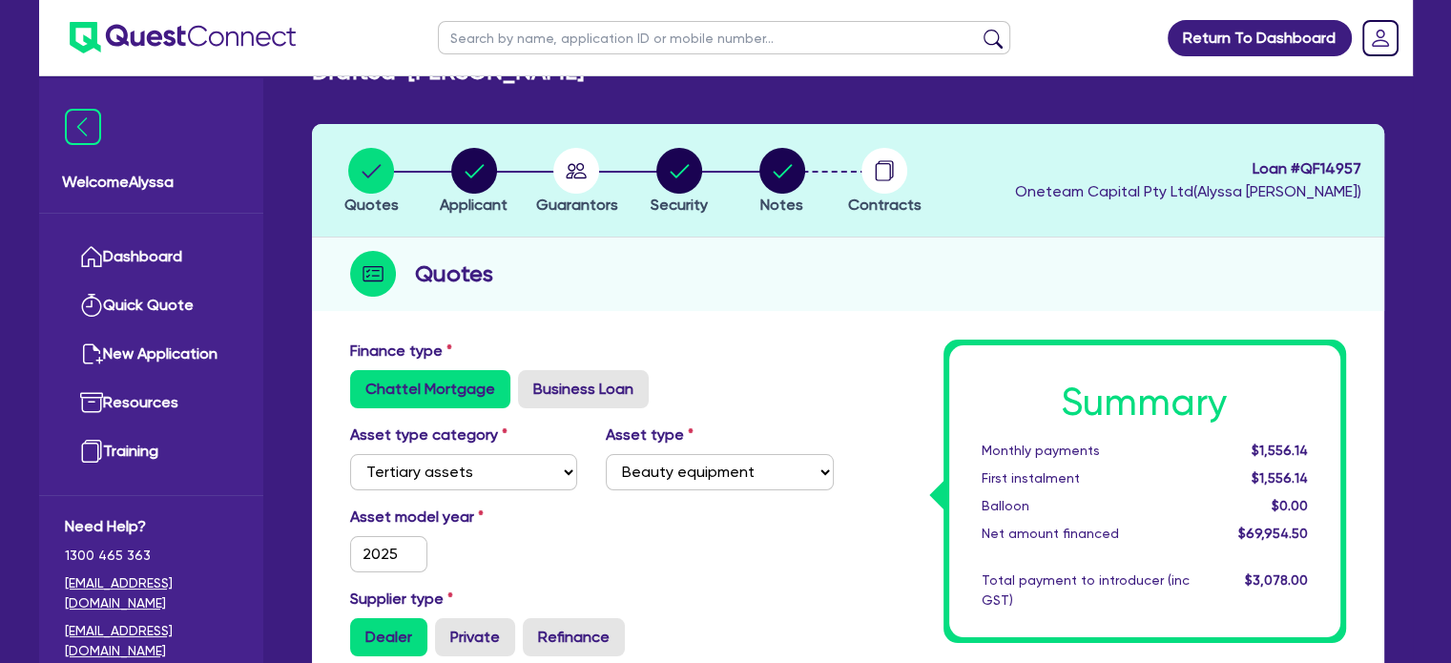
scroll to position [0, 0]
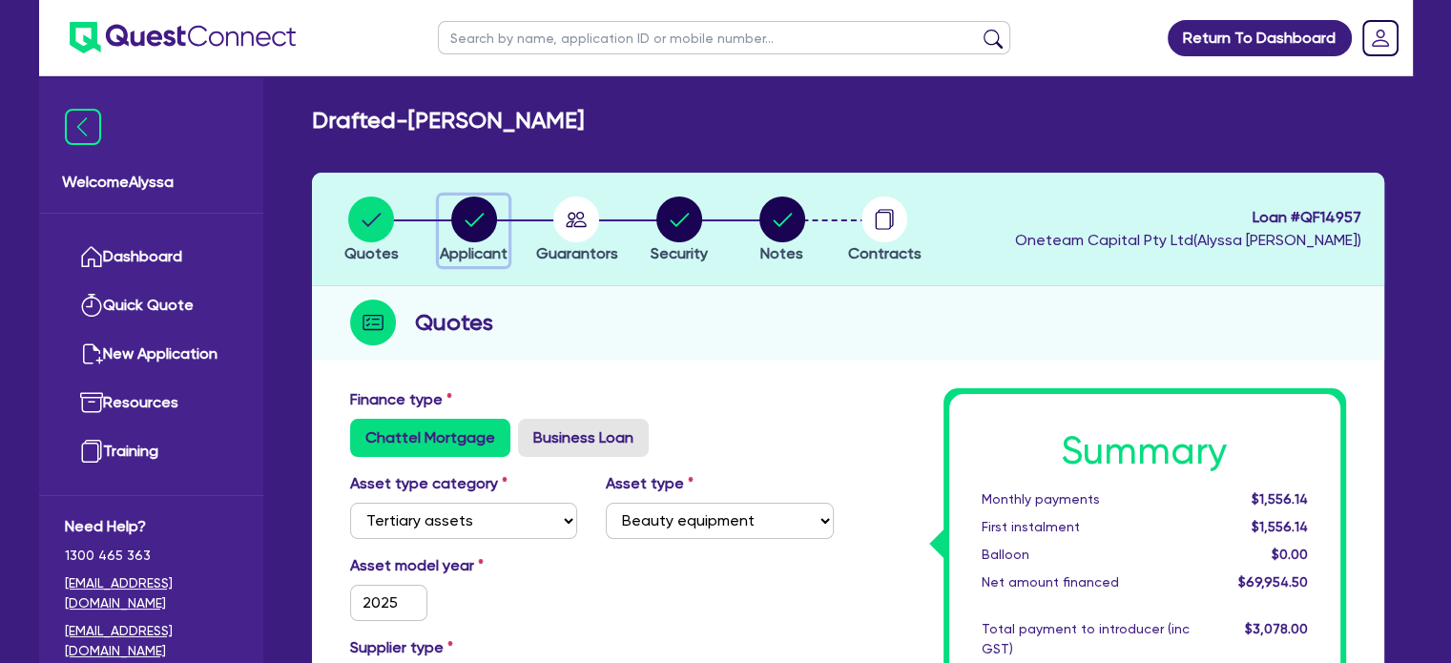
click at [465, 244] on span "Applicant" at bounding box center [474, 253] width 68 height 18
select select "SOLE_TRADER"
select select "HEALTH_BEAUTY"
select select "HAIR_BEAUTY_SALONS"
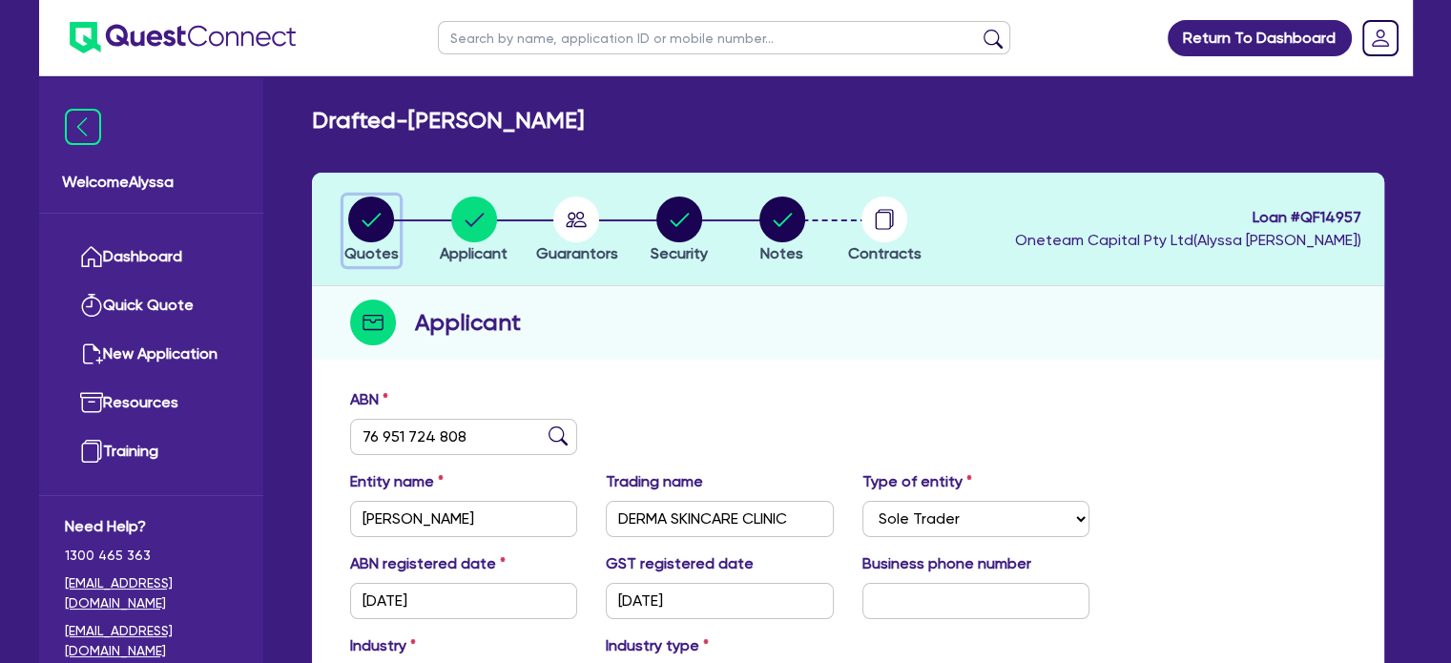
click at [363, 211] on circle "button" at bounding box center [371, 220] width 46 height 46
select select "TERTIARY_ASSETS"
select select "BEAUTY_EQUIPMENT"
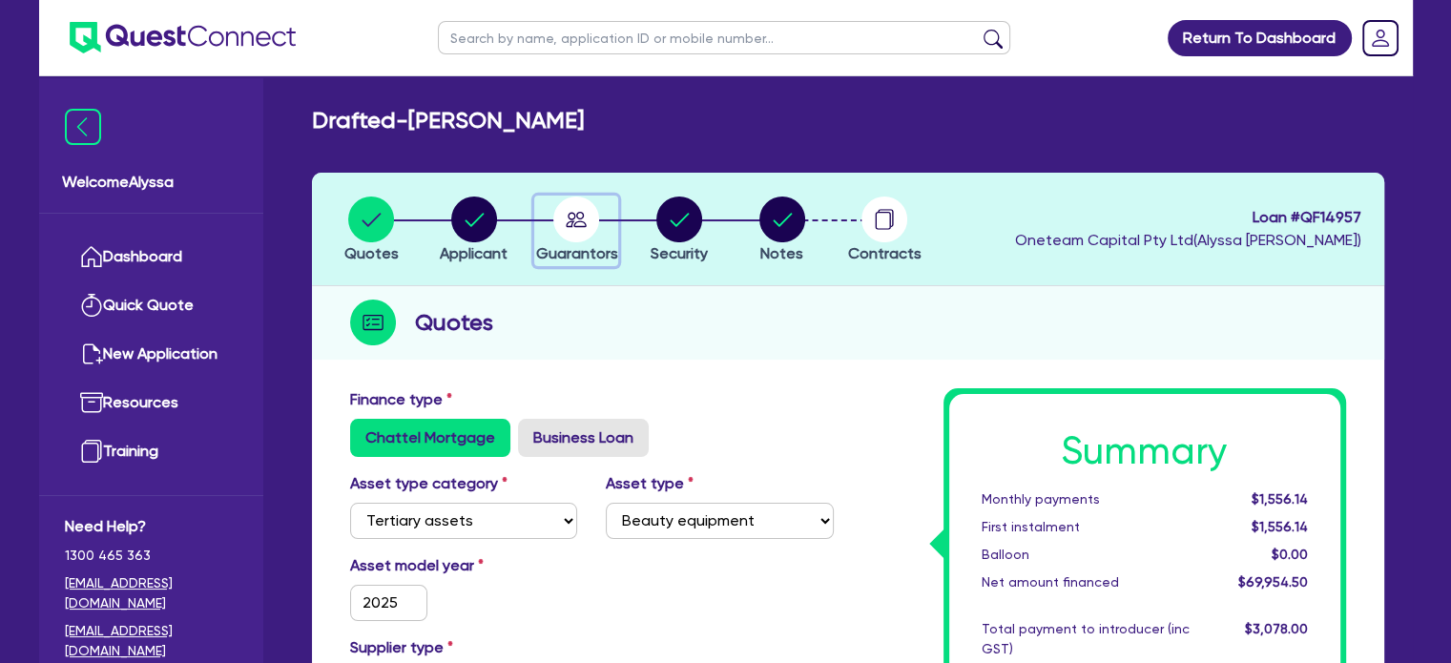
click at [586, 212] on circle "button" at bounding box center [576, 220] width 46 height 46
select select "MRS"
select select "[GEOGRAPHIC_DATA]"
select select "MARRIED"
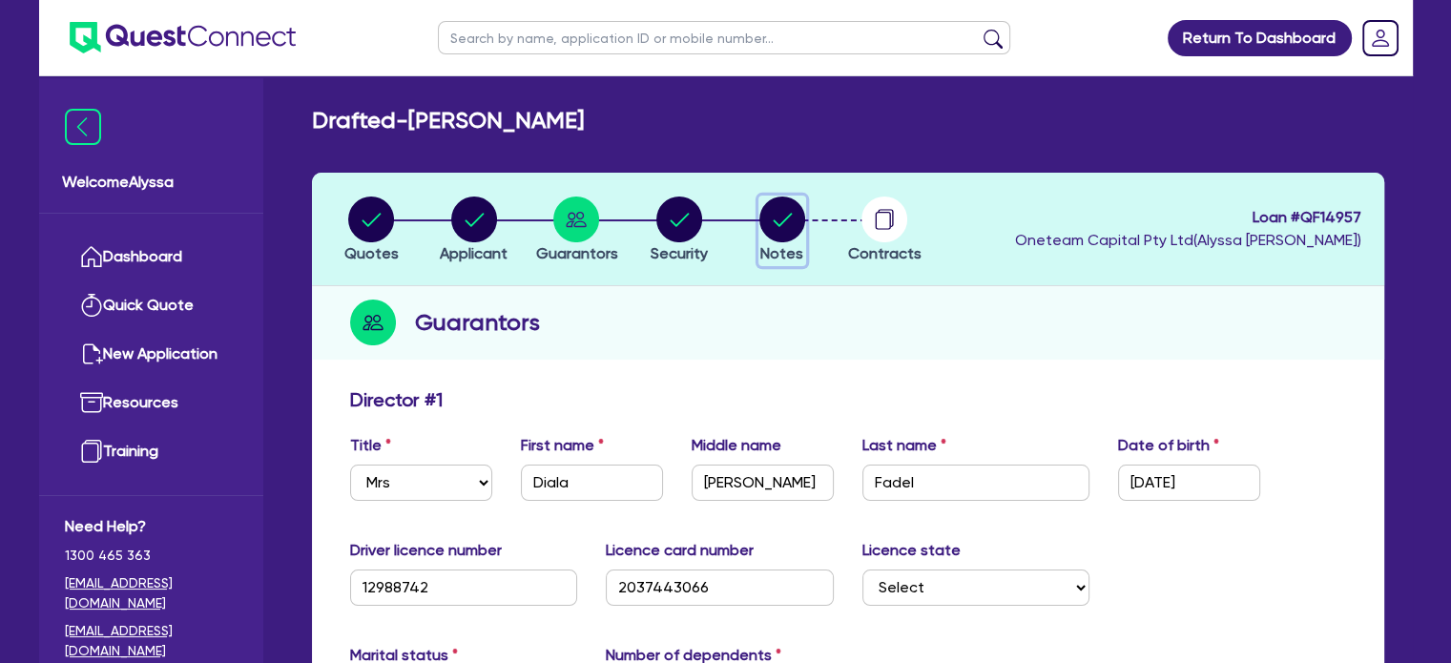
click at [788, 247] on span "Notes" at bounding box center [781, 253] width 43 height 18
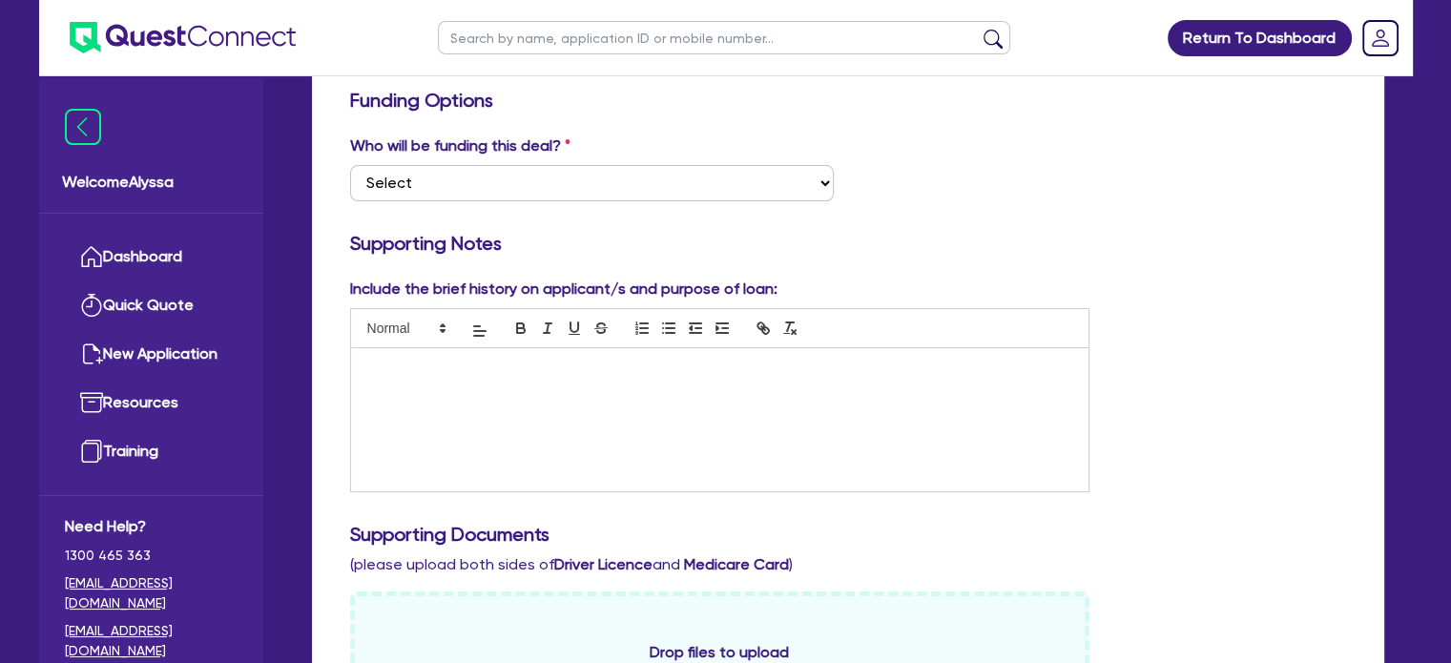
scroll to position [301, 0]
